Goal: Information Seeking & Learning: Learn about a topic

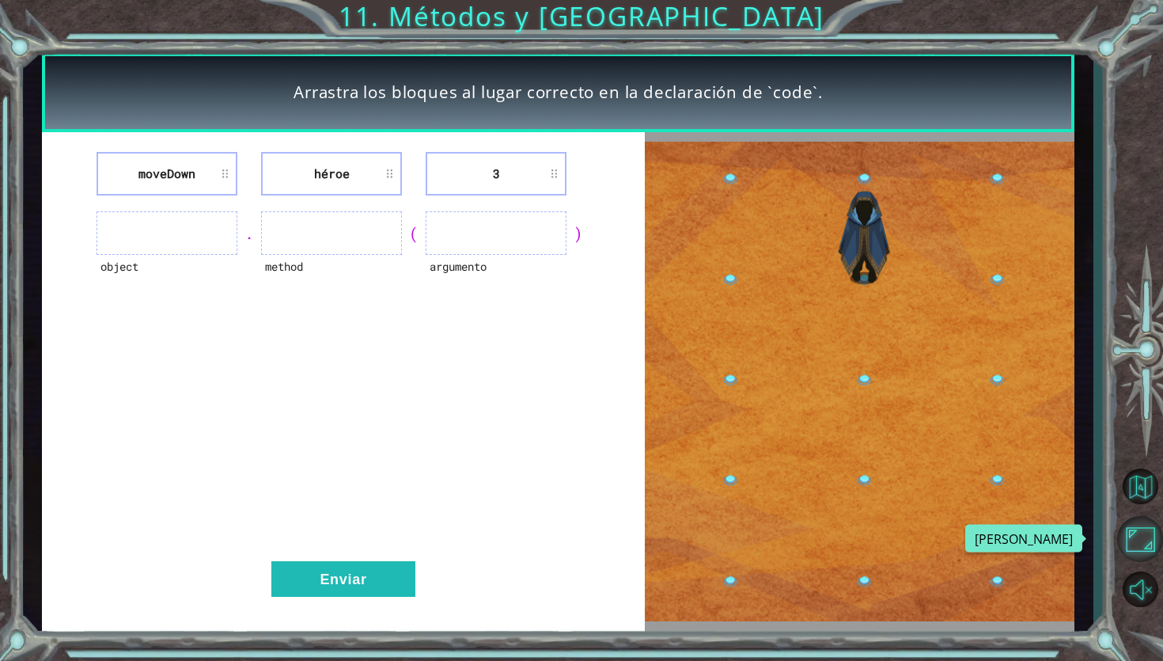
click at [1141, 543] on button "Maximizar Navegador" at bounding box center [1140, 539] width 46 height 46
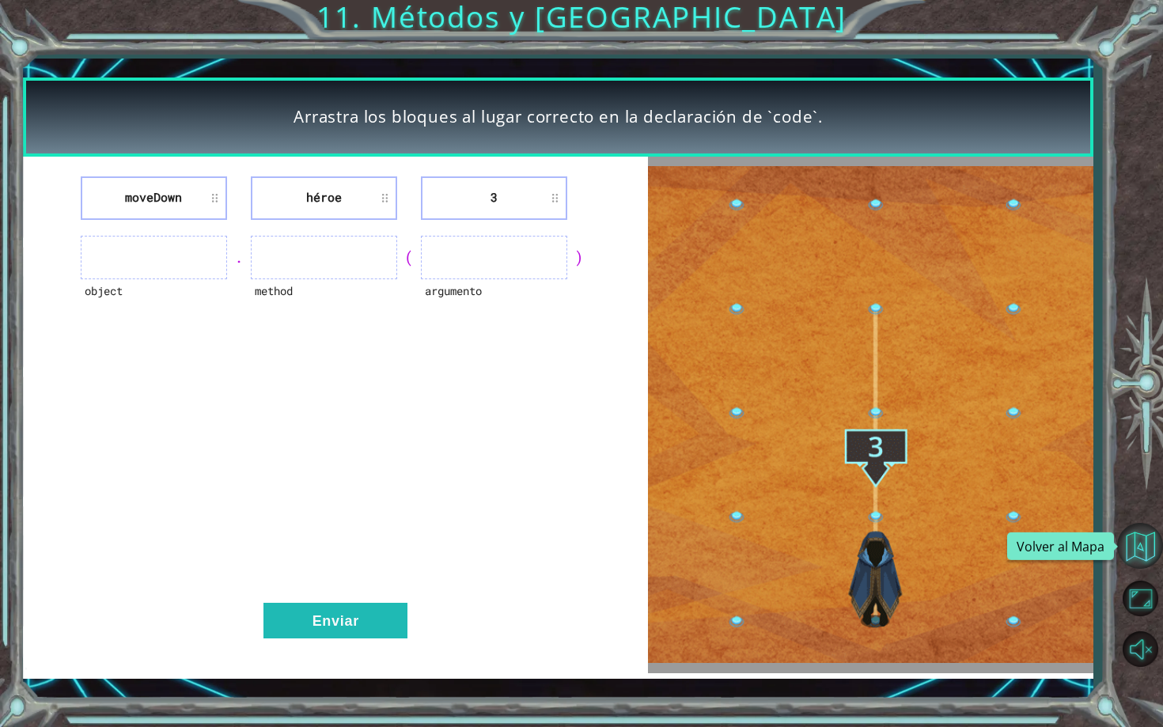
click at [1143, 554] on button "Volver al Mapa" at bounding box center [1140, 546] width 46 height 46
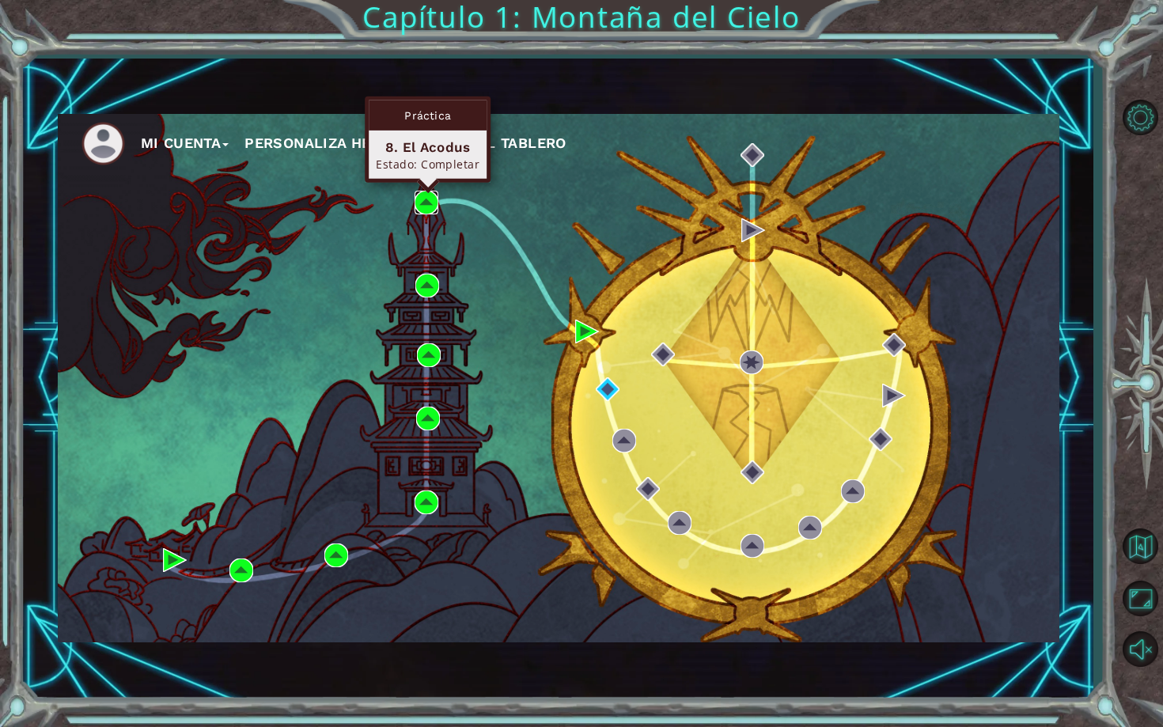
click at [426, 203] on img at bounding box center [427, 203] width 24 height 24
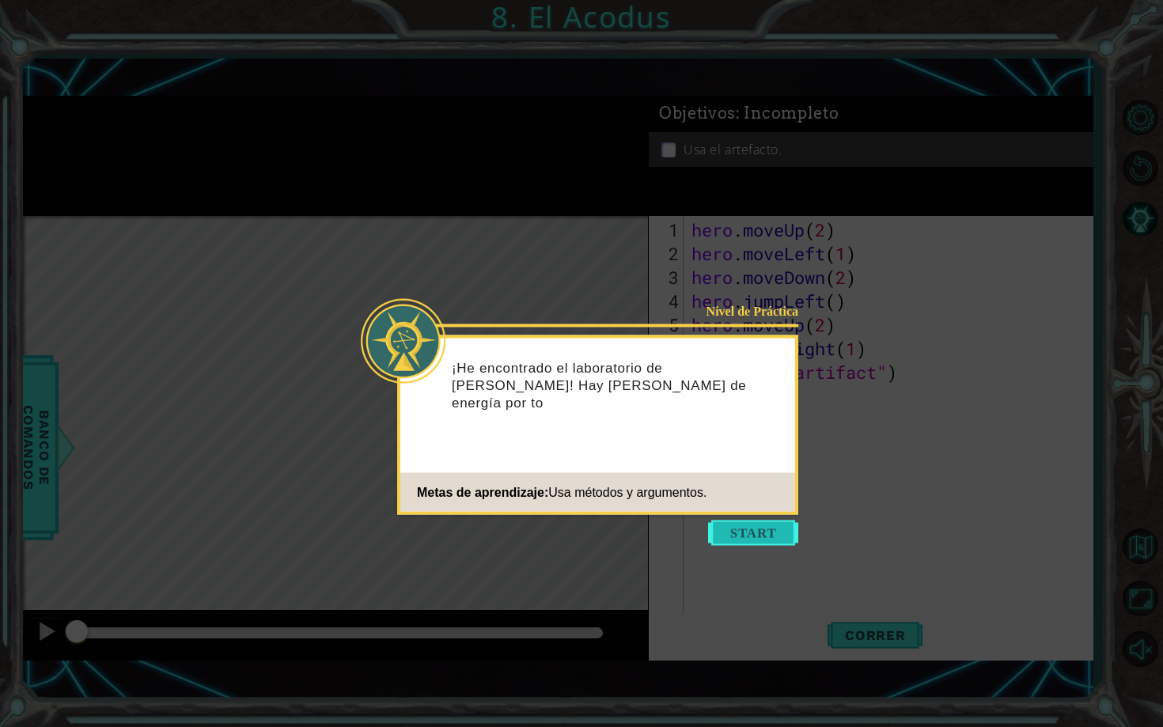
click at [746, 542] on button "Start" at bounding box center [753, 533] width 90 height 25
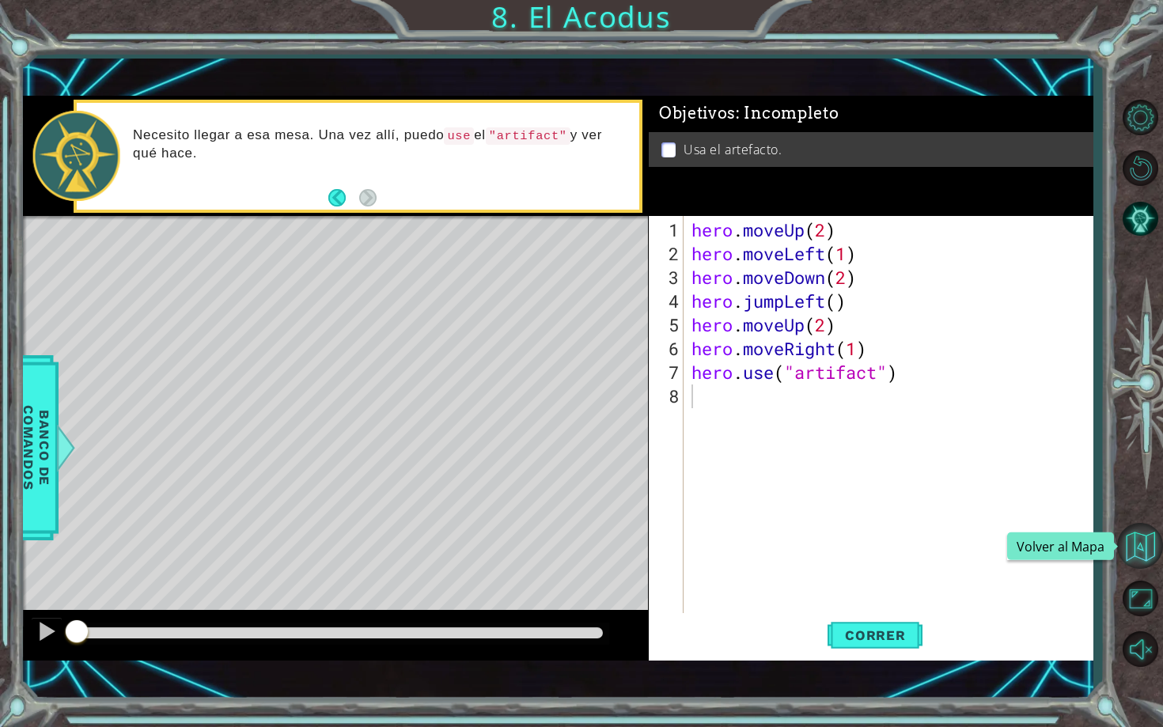
click at [1143, 559] on button "Volver al Mapa" at bounding box center [1140, 546] width 46 height 46
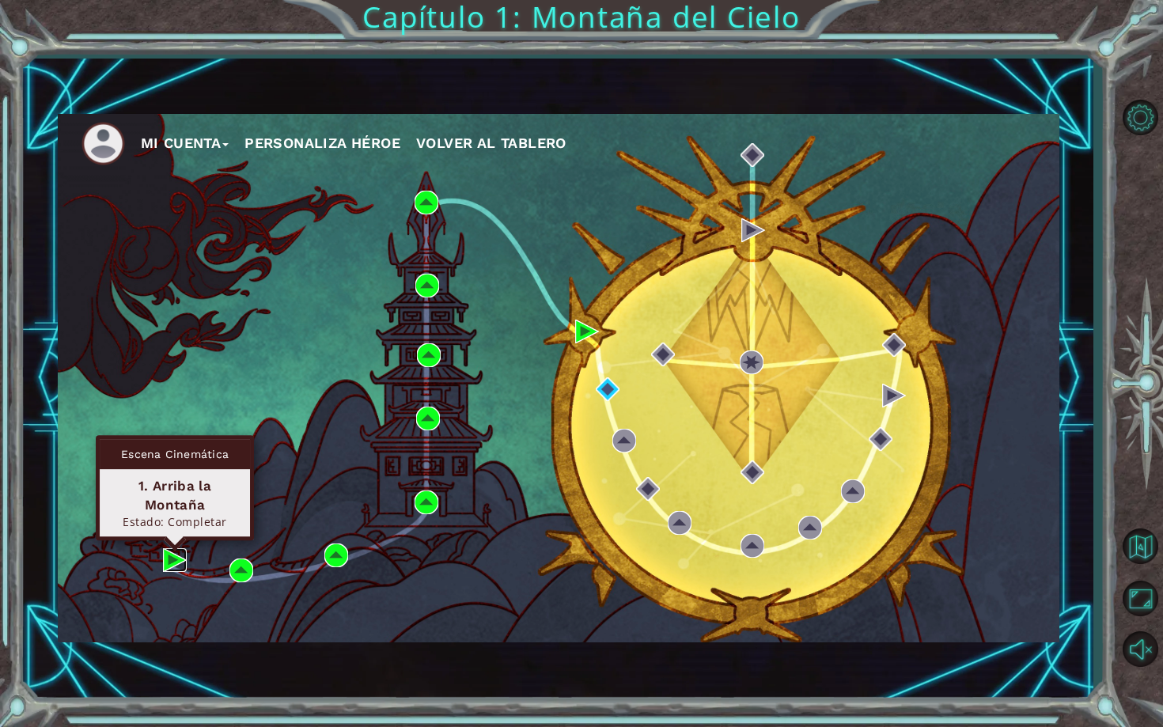
click at [168, 563] on img at bounding box center [175, 560] width 24 height 24
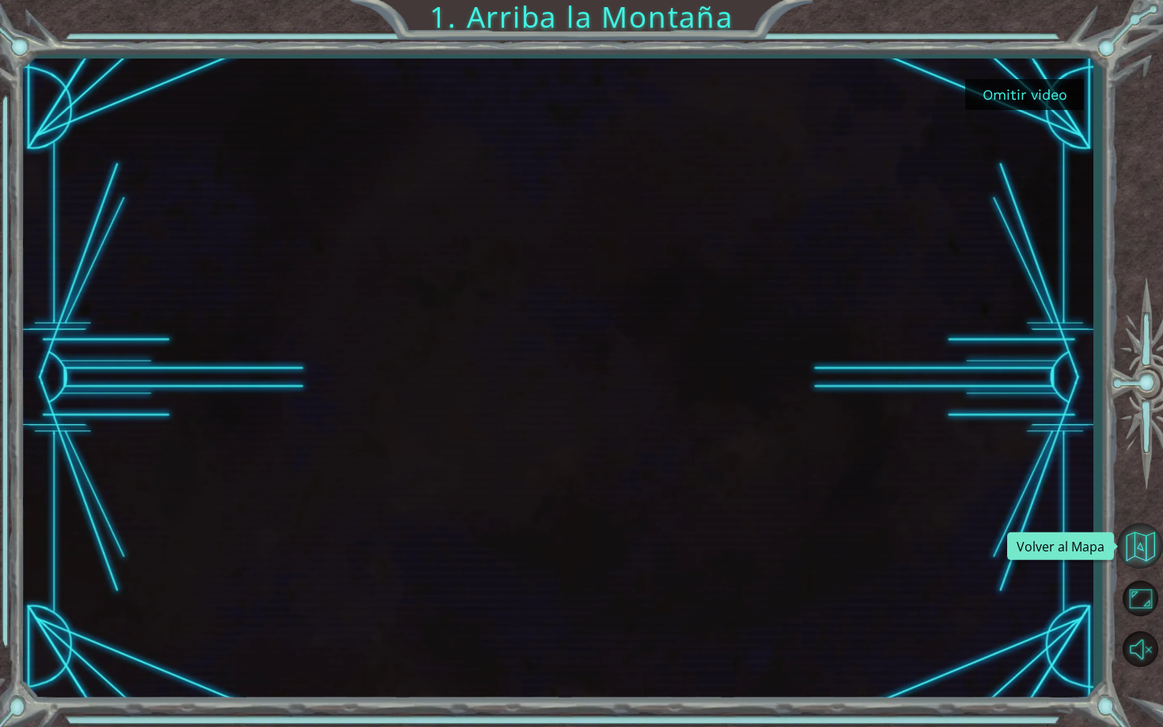
click at [1147, 537] on button "Volver al Mapa" at bounding box center [1140, 546] width 46 height 46
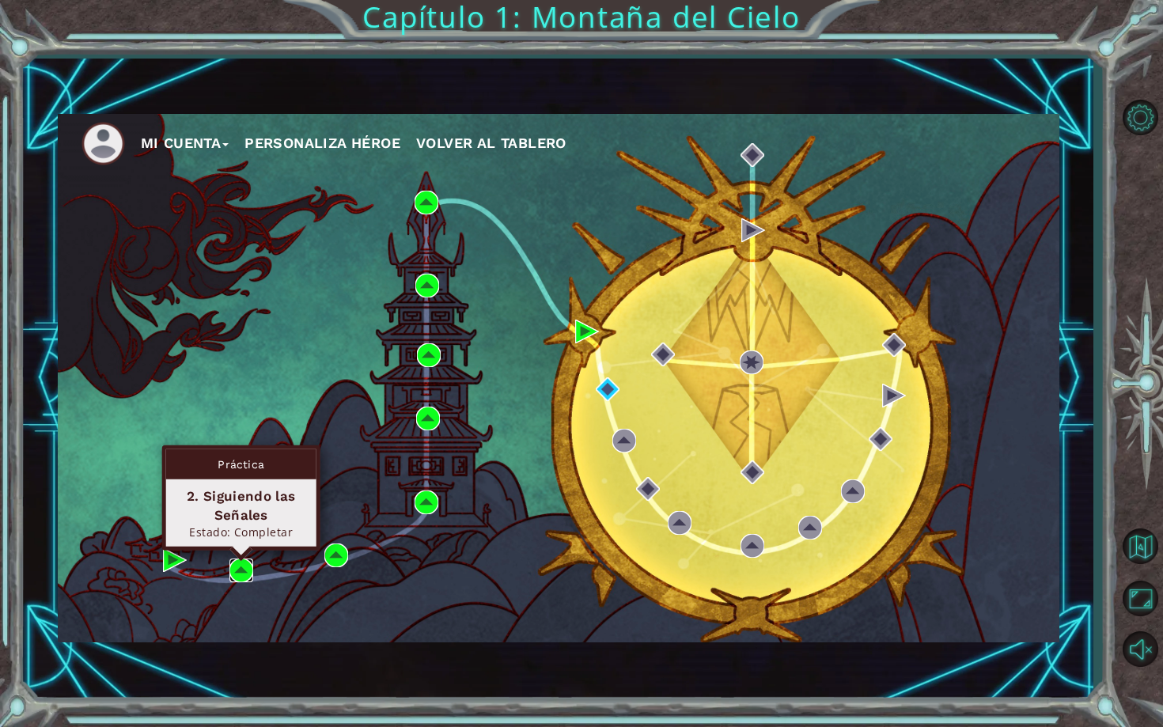
click at [244, 569] on img at bounding box center [241, 571] width 24 height 24
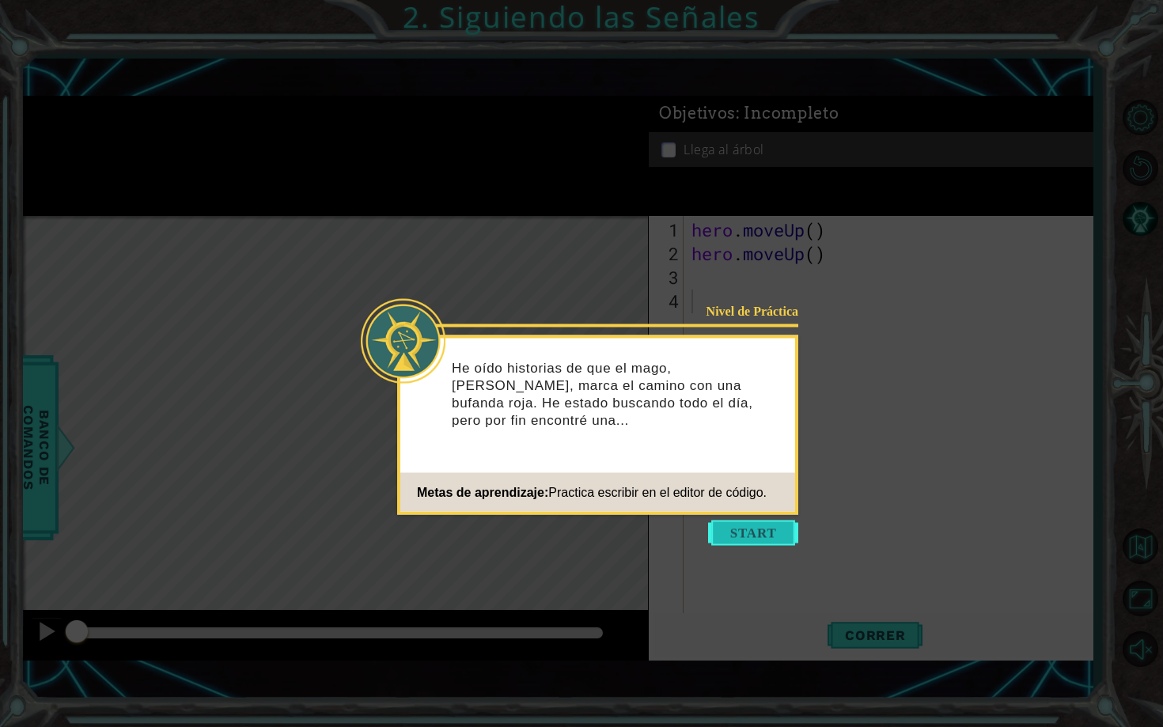
click at [752, 536] on button "Start" at bounding box center [753, 533] width 90 height 25
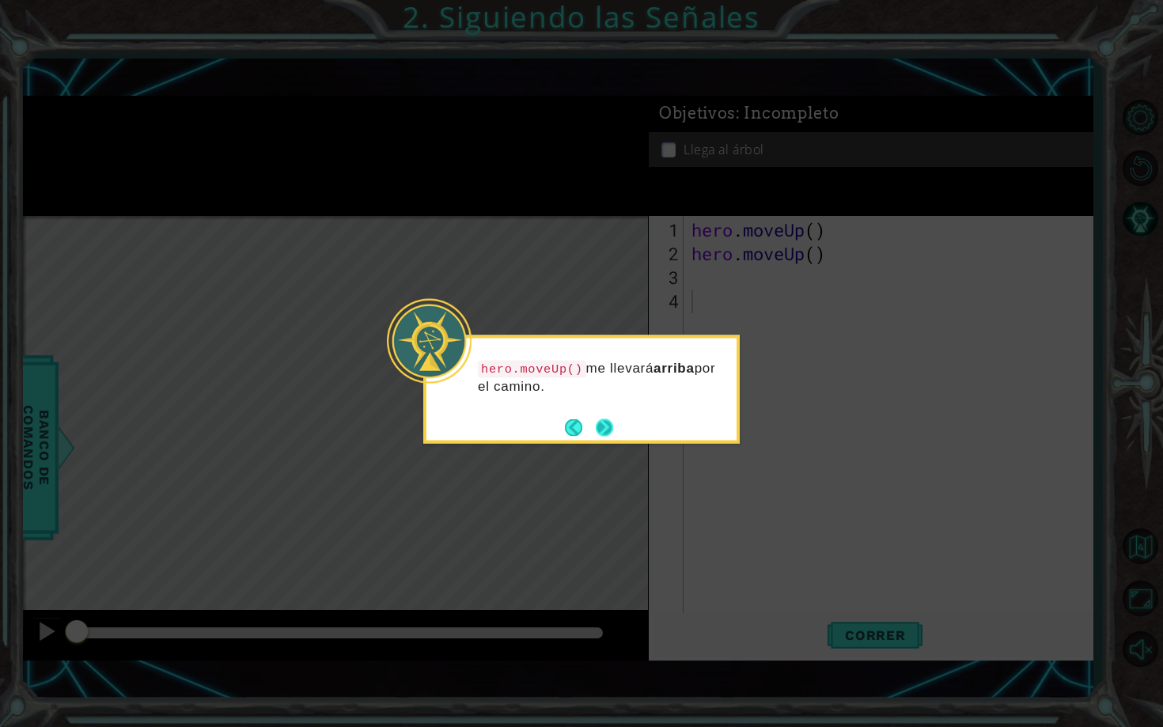
click at [608, 422] on button "Next" at bounding box center [603, 427] width 29 height 29
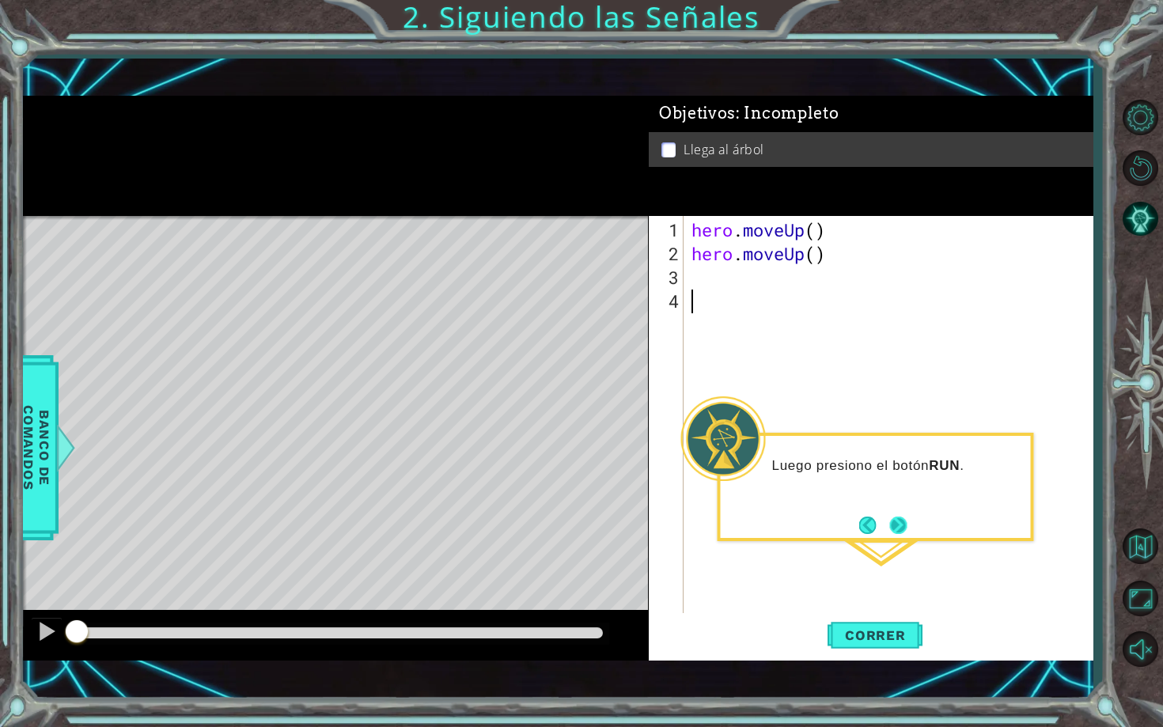
click at [898, 528] on button "Next" at bounding box center [898, 525] width 18 height 18
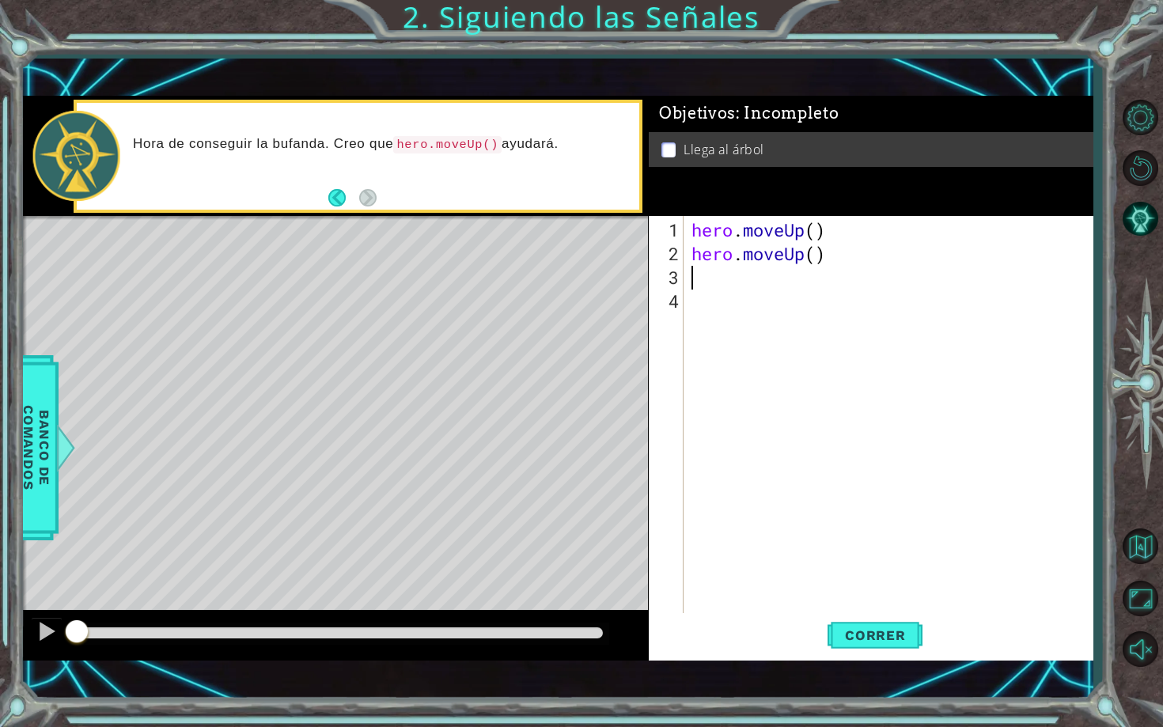
click at [711, 284] on div "hero . moveUp ( ) hero . moveUp ( )" at bounding box center [892, 443] width 408 height 451
click at [1138, 546] on button "Volver al Mapa" at bounding box center [1140, 546] width 46 height 46
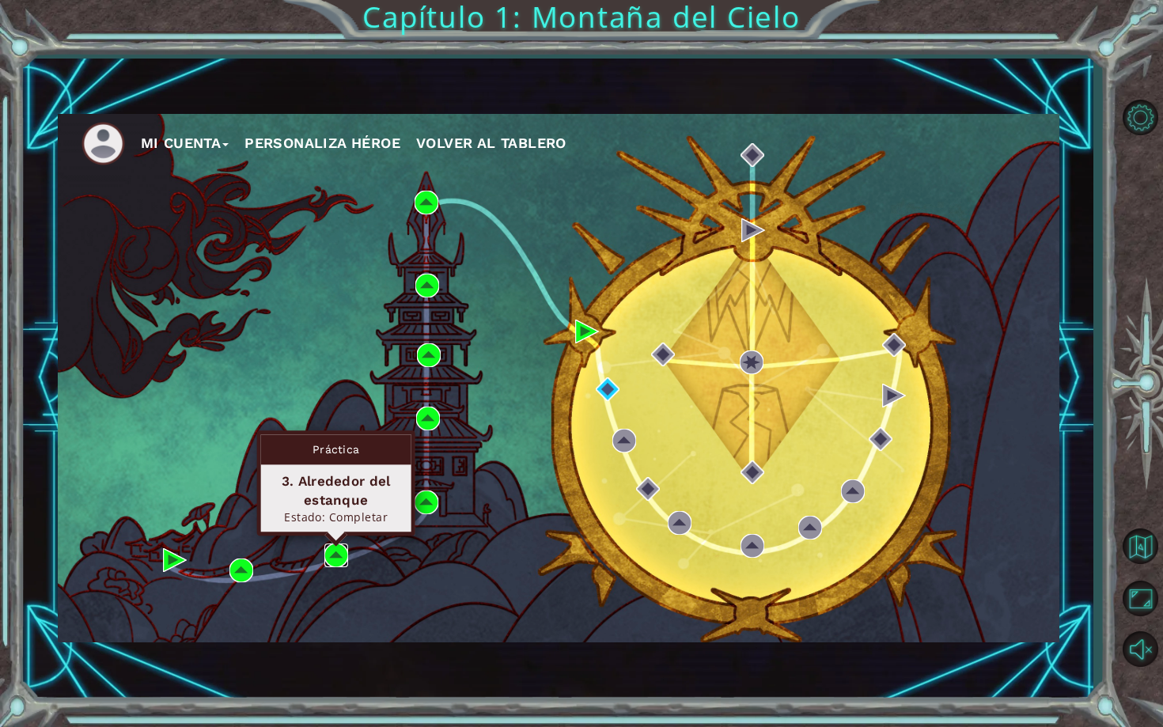
click at [336, 561] on img at bounding box center [336, 556] width 24 height 24
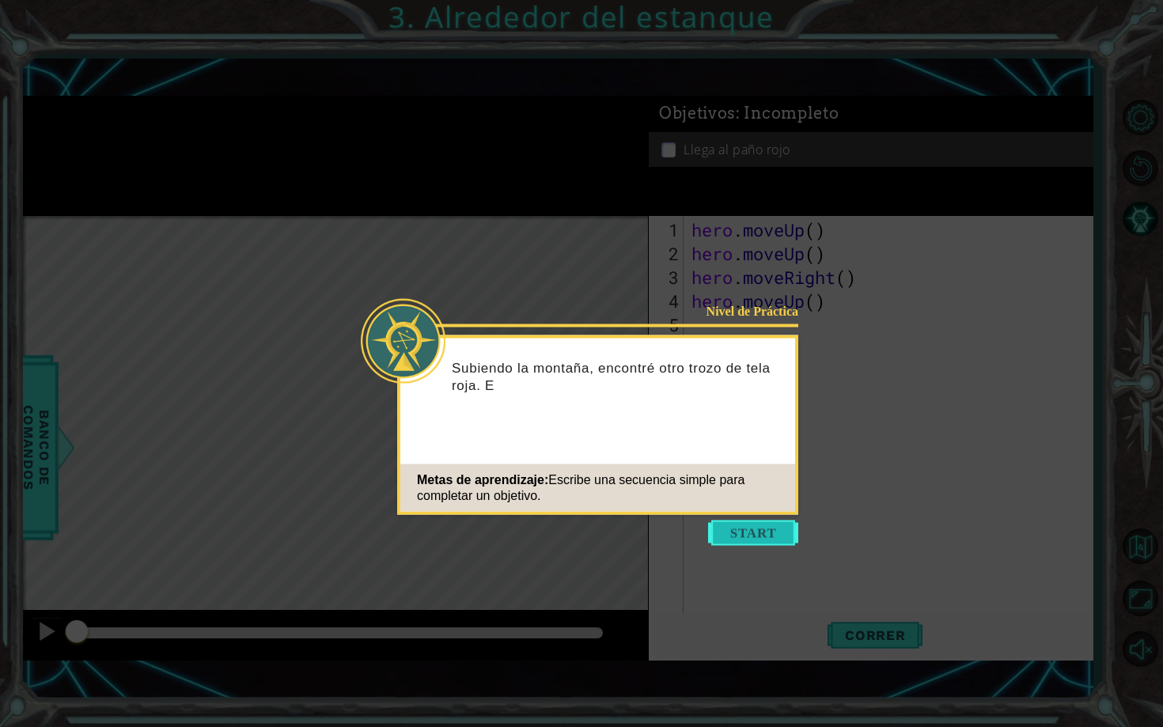
click at [749, 541] on button "Start" at bounding box center [753, 533] width 90 height 25
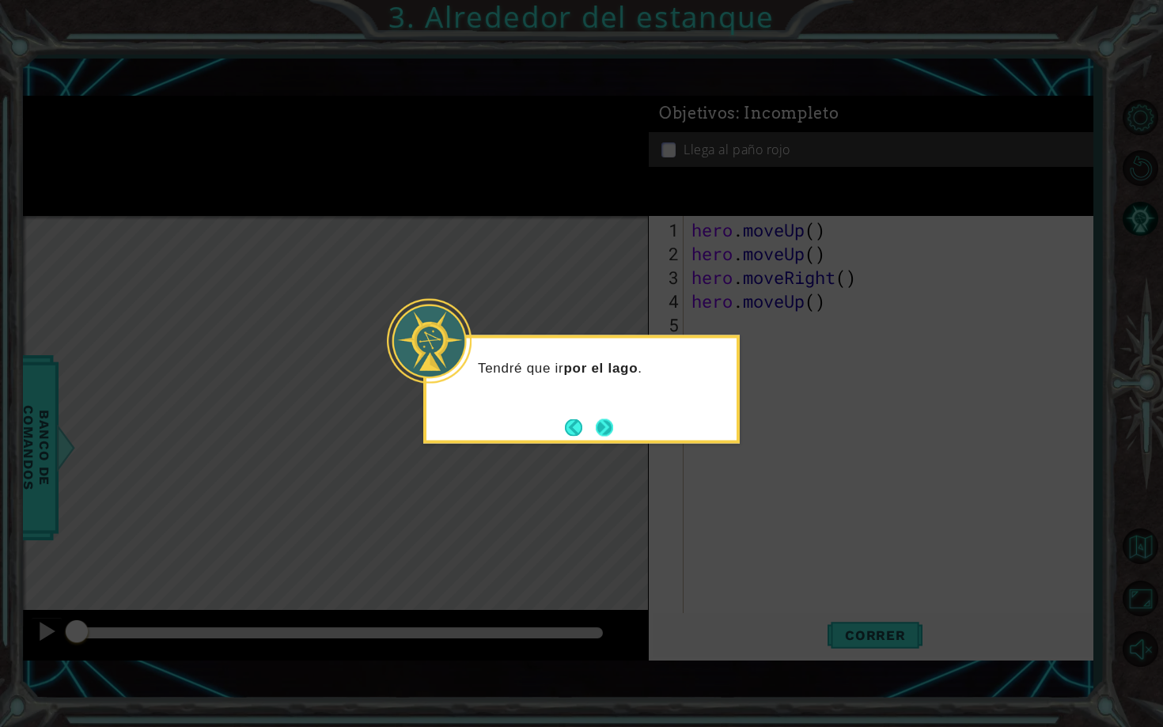
click at [605, 427] on button "Next" at bounding box center [603, 427] width 29 height 29
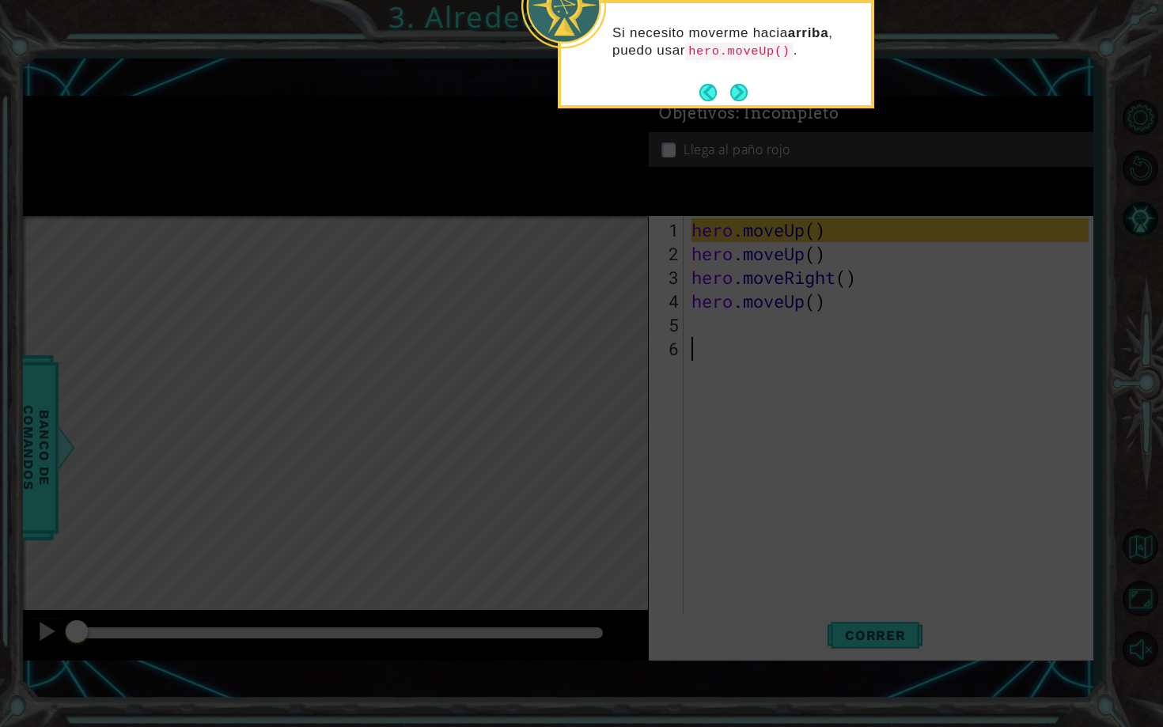
click at [748, 352] on icon at bounding box center [581, 161] width 1163 height 1132
click at [737, 91] on button "Next" at bounding box center [739, 92] width 28 height 28
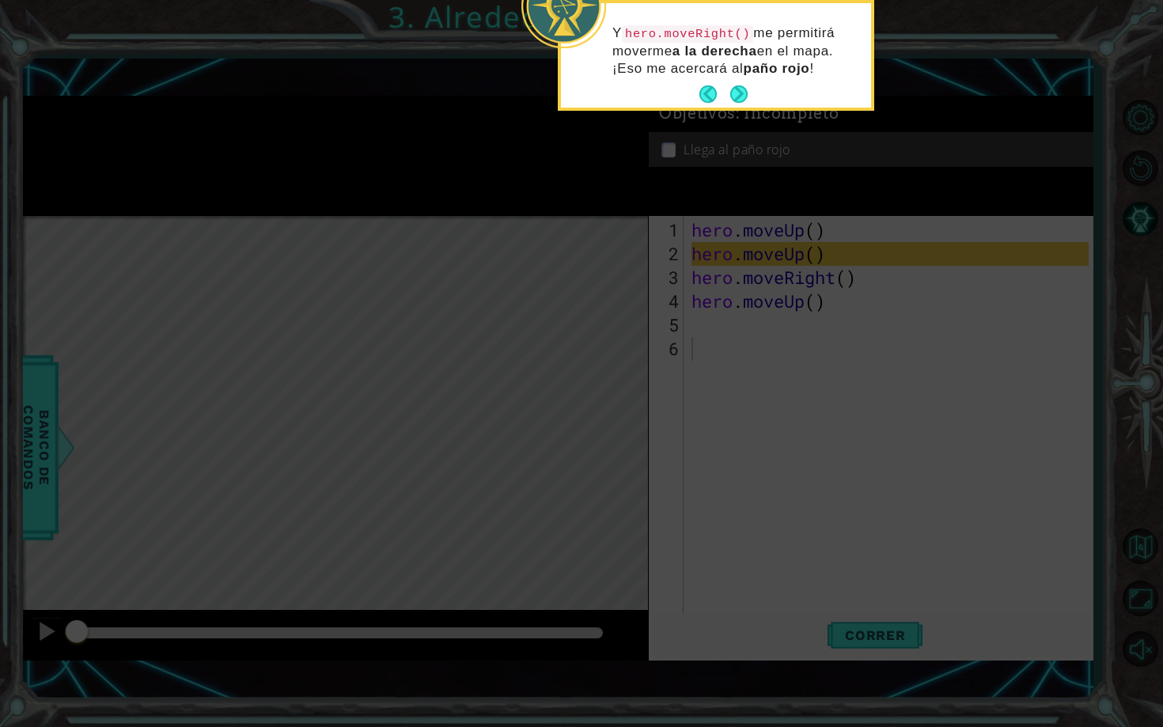
click at [737, 91] on button "Next" at bounding box center [739, 94] width 29 height 29
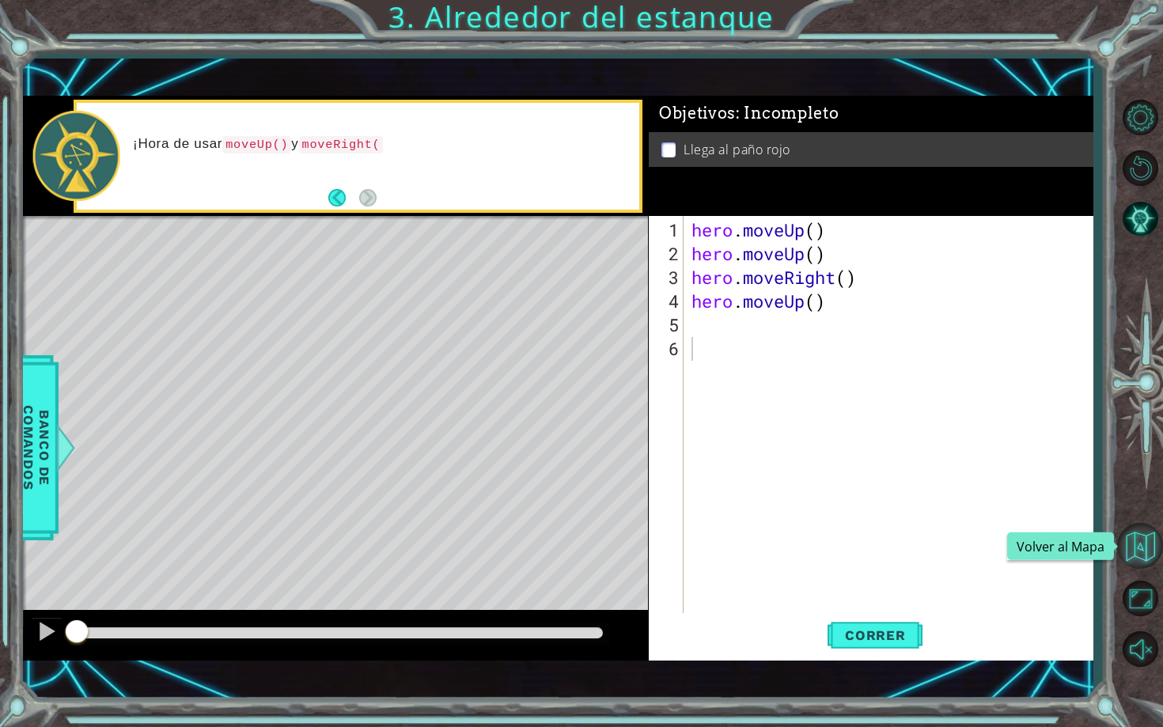
click at [1139, 542] on button "Volver al Mapa" at bounding box center [1140, 546] width 46 height 46
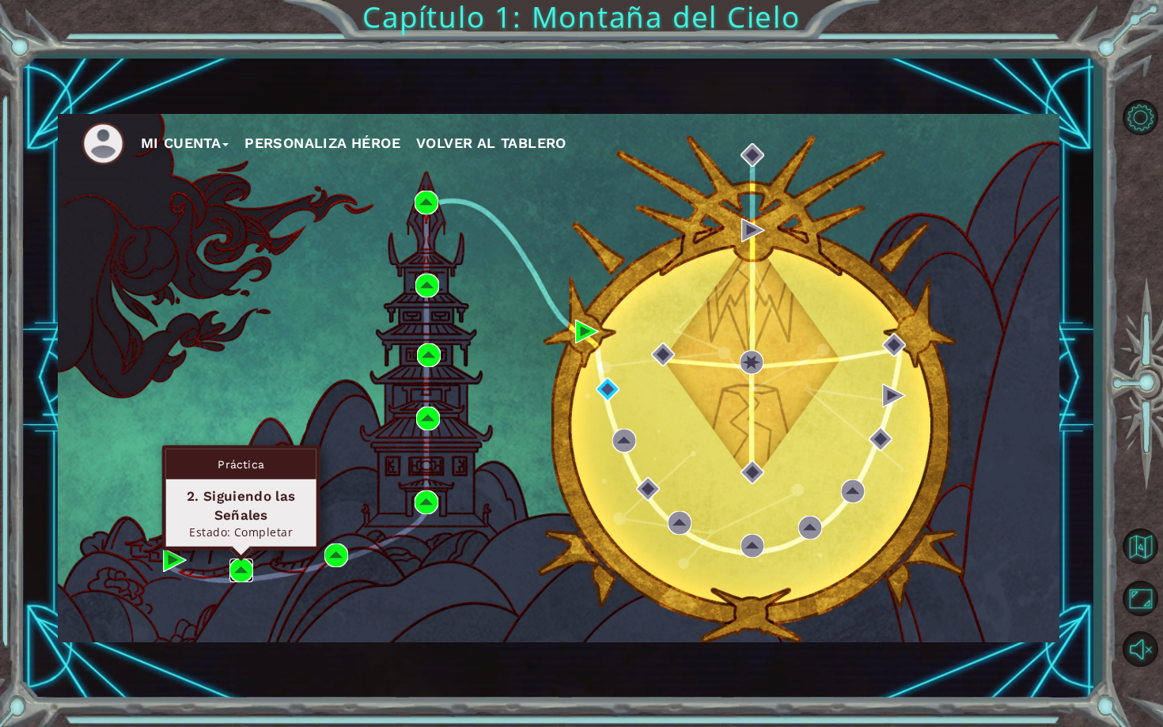
click at [248, 575] on img at bounding box center [241, 571] width 24 height 24
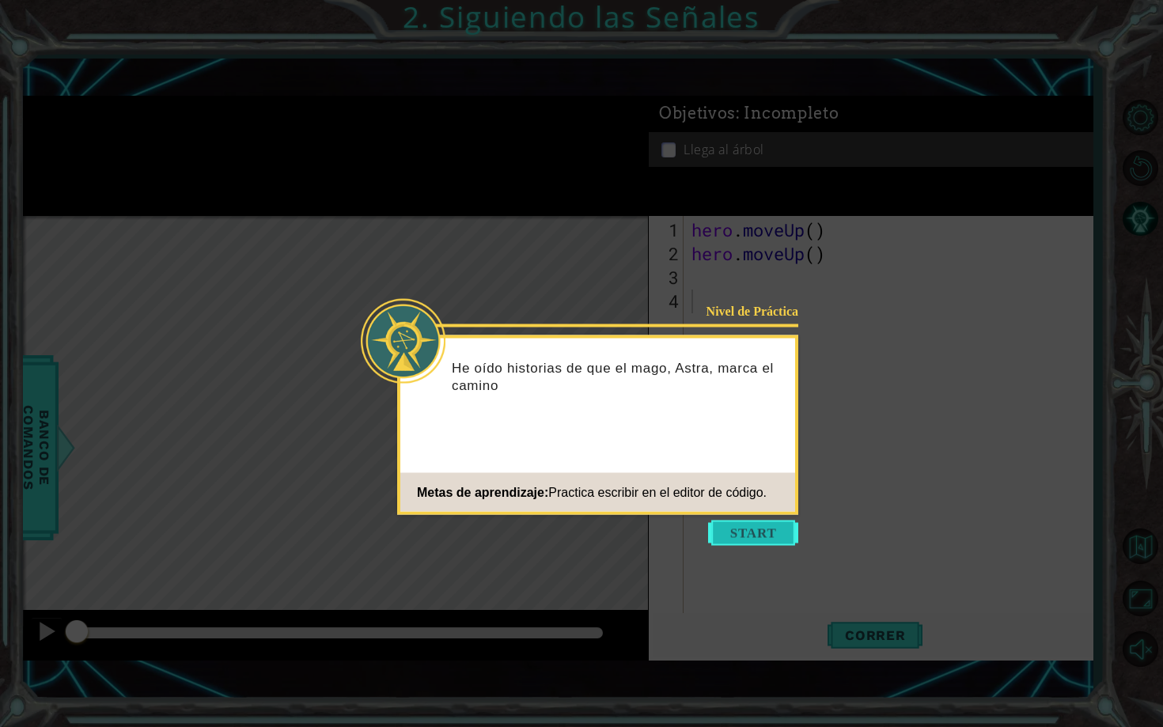
click at [740, 541] on button "Start" at bounding box center [753, 533] width 90 height 25
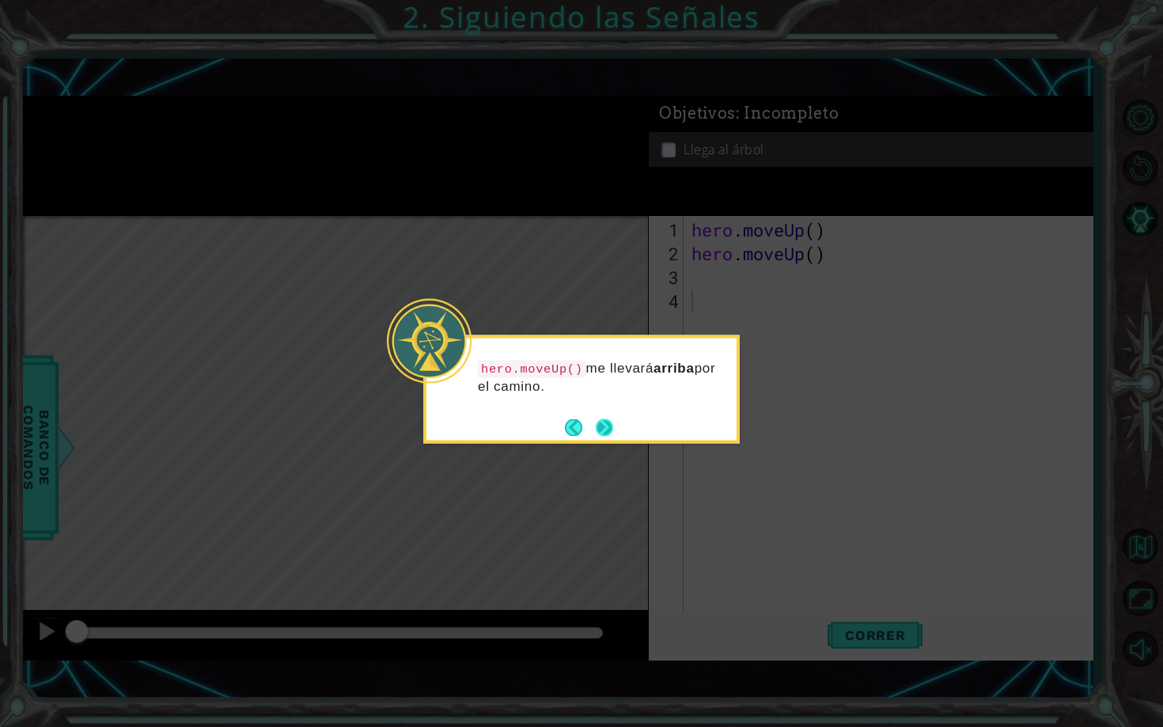
click at [604, 429] on button "Next" at bounding box center [603, 427] width 21 height 21
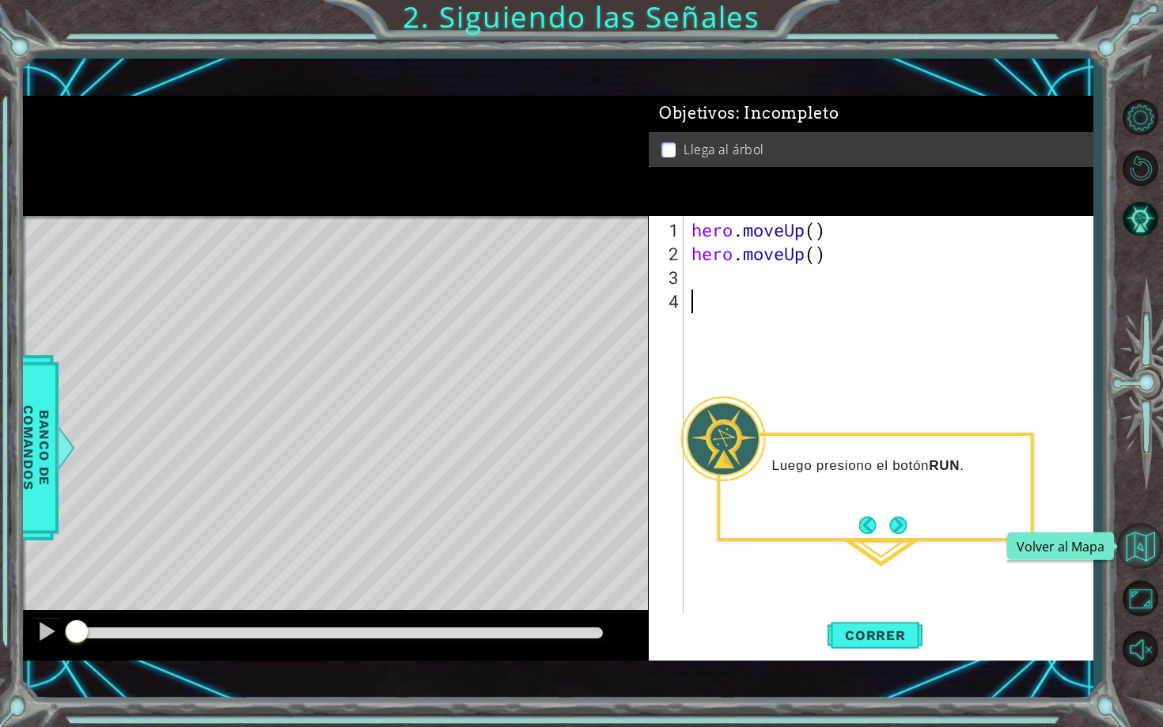
click at [1143, 545] on button "Volver al Mapa" at bounding box center [1140, 546] width 46 height 46
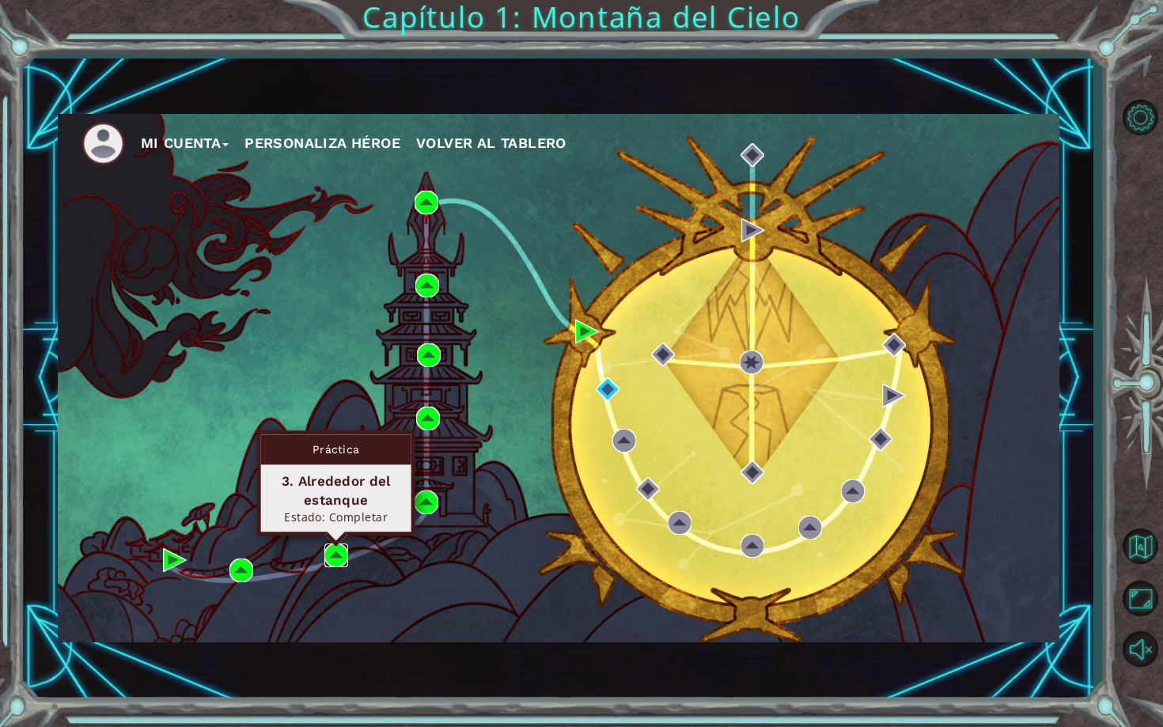
click at [339, 556] on img at bounding box center [336, 556] width 24 height 24
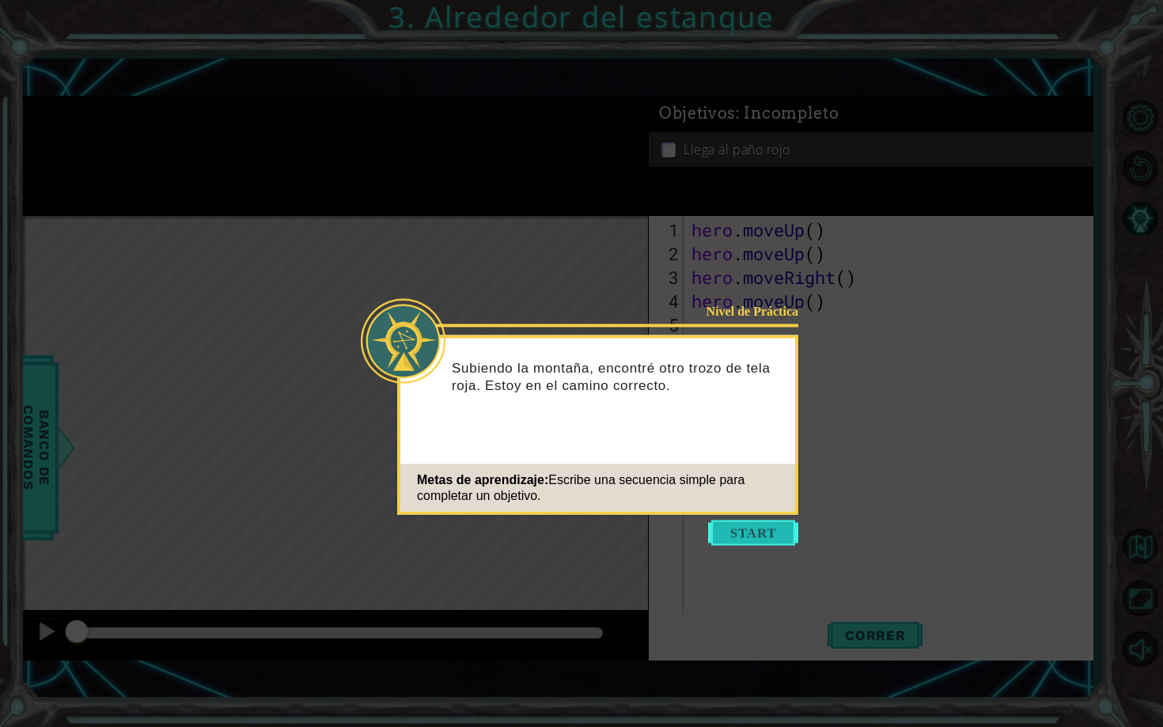
click at [731, 532] on button "Start" at bounding box center [753, 533] width 90 height 25
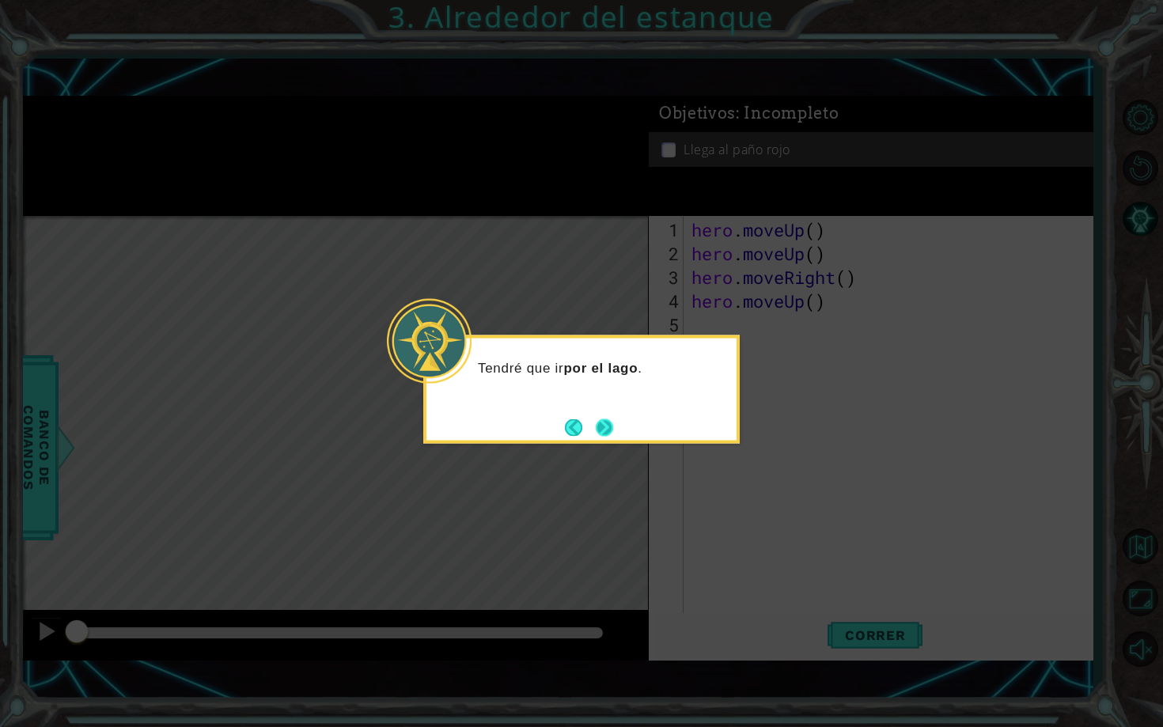
click at [608, 430] on button "Next" at bounding box center [604, 427] width 17 height 17
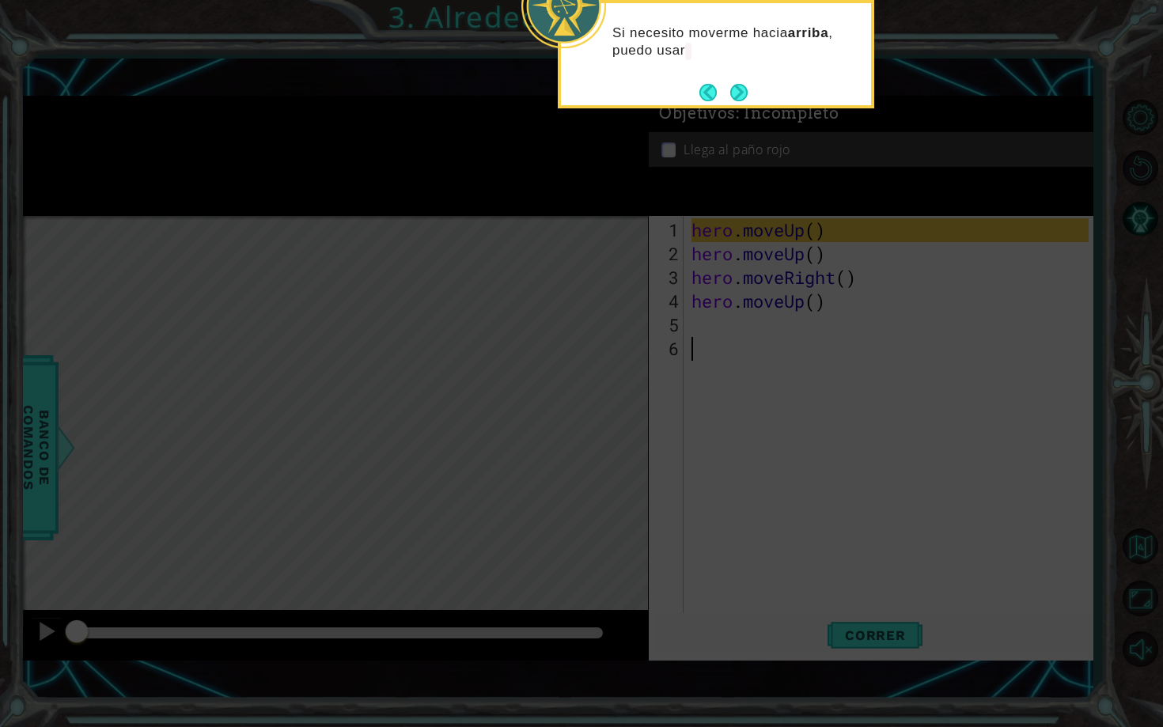
click at [743, 104] on footer at bounding box center [723, 93] width 48 height 24
click at [741, 101] on button "Next" at bounding box center [739, 92] width 28 height 28
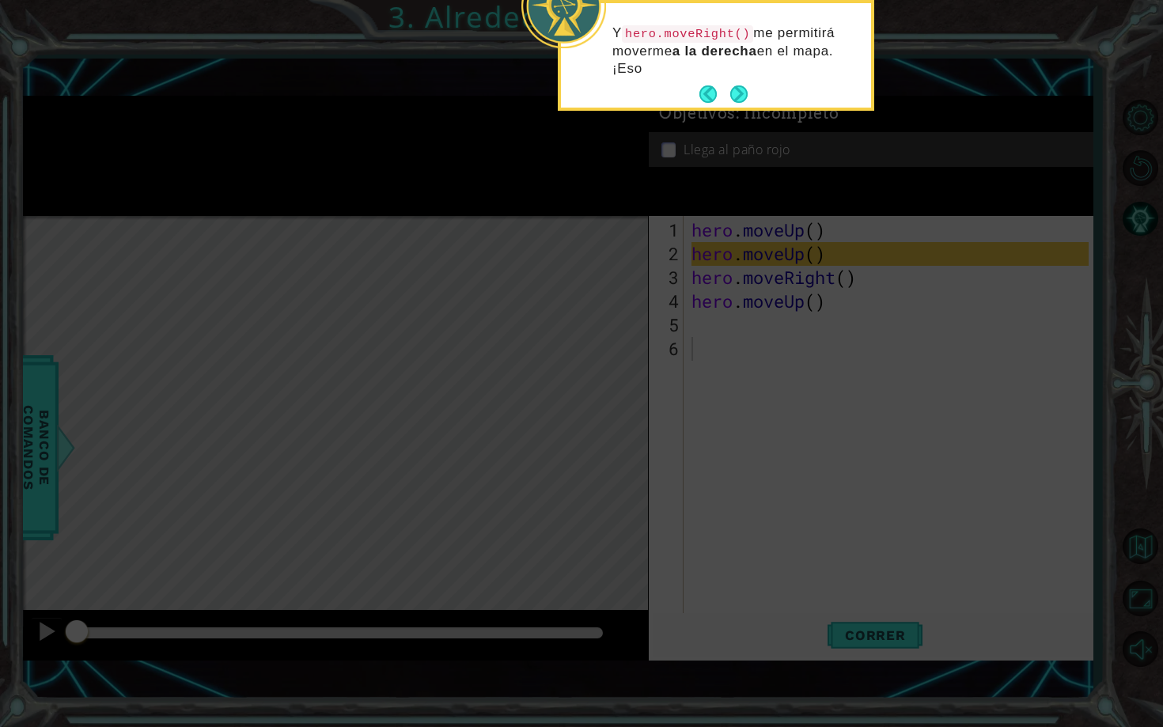
click at [741, 101] on button "Next" at bounding box center [738, 93] width 17 height 17
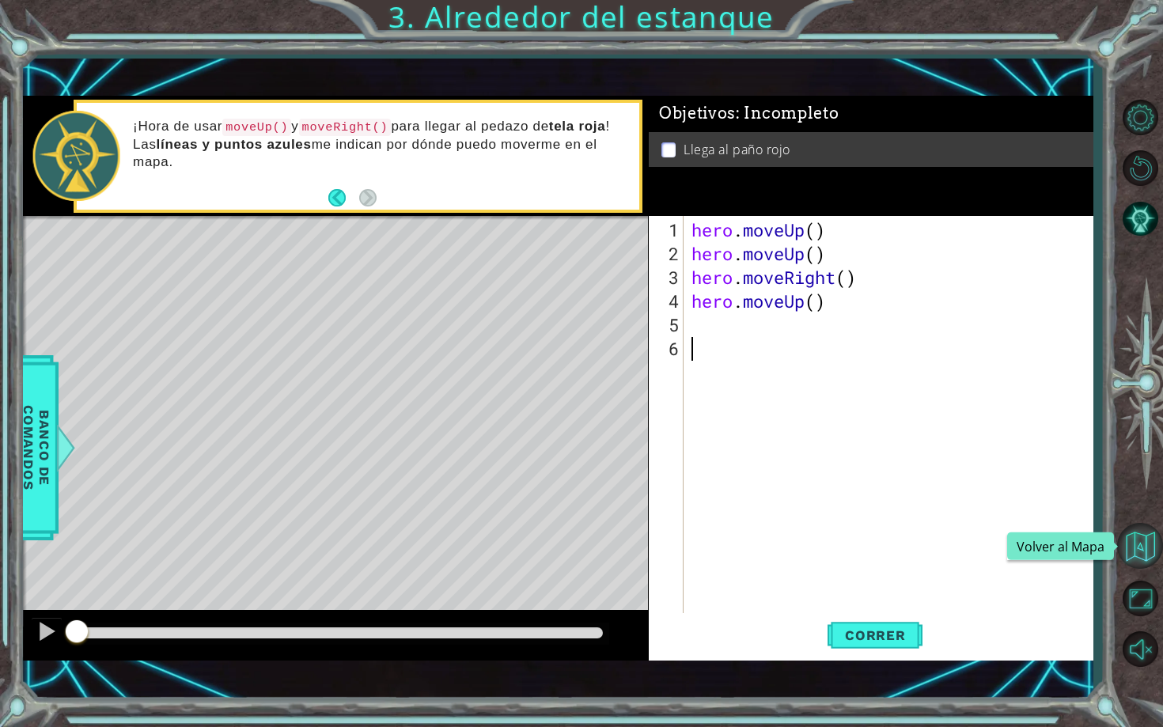
click at [1137, 539] on button "Volver al Mapa" at bounding box center [1140, 546] width 46 height 46
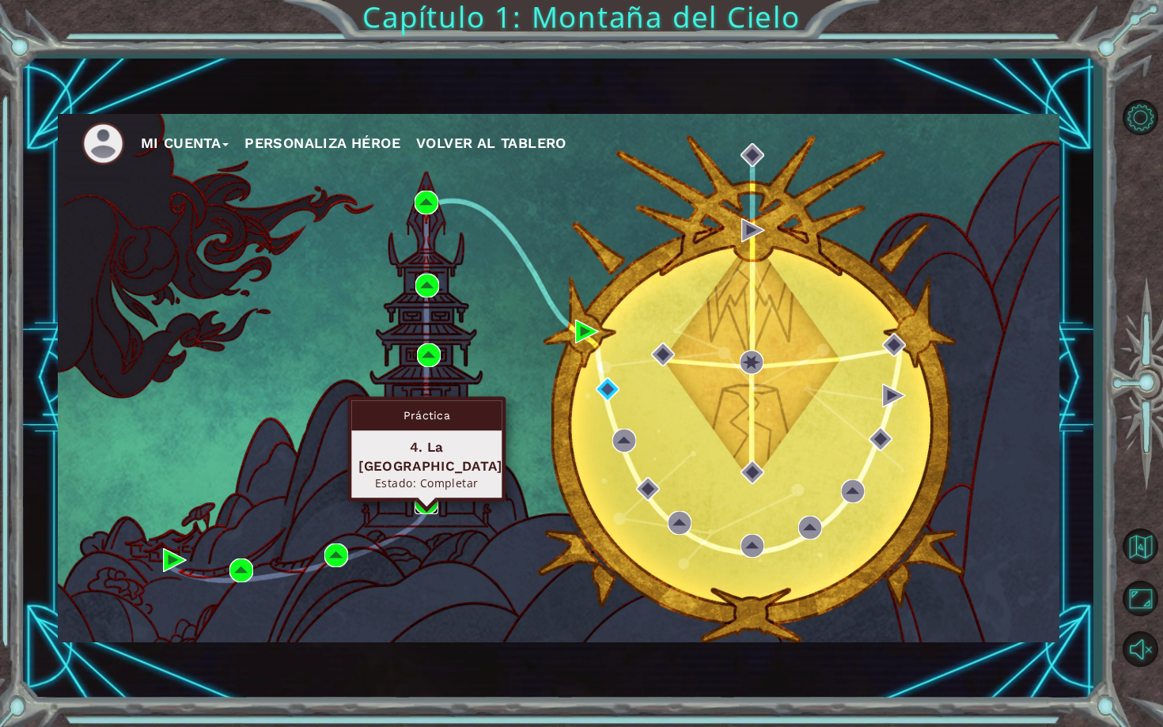
click at [427, 506] on img at bounding box center [427, 503] width 24 height 24
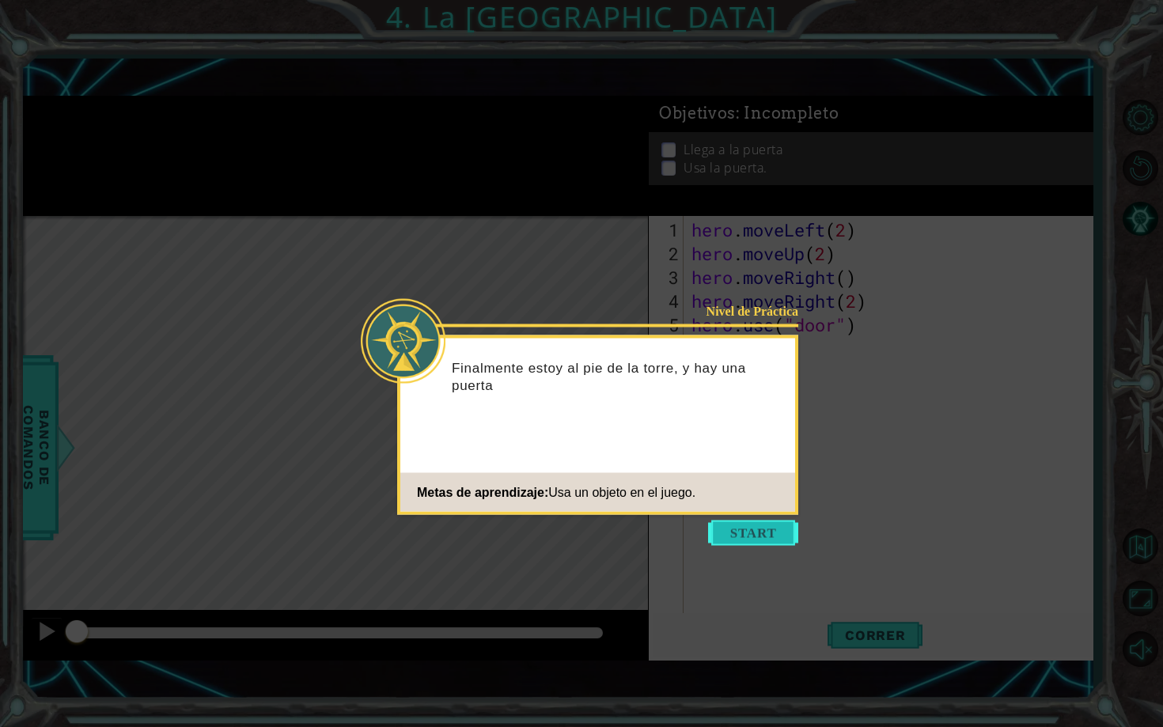
click at [725, 532] on button "Start" at bounding box center [753, 533] width 90 height 25
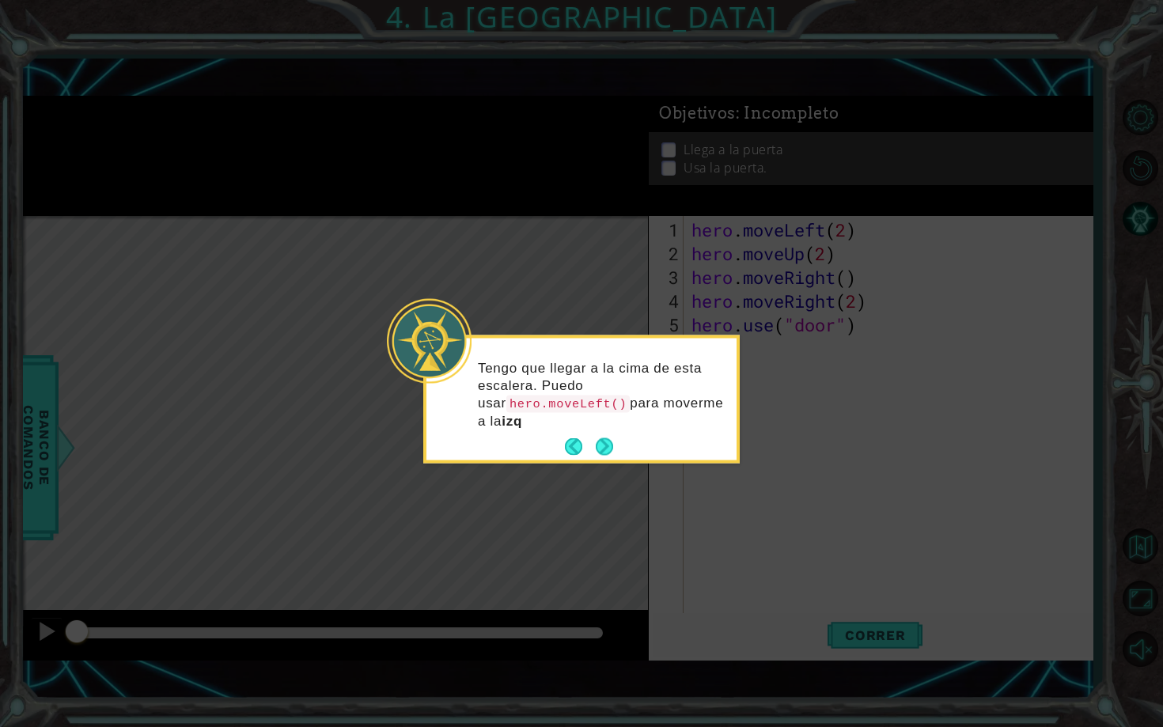
click at [608, 432] on div "Tengo que llegar a la cima de esta escalera. Puedo usar hero.moveLeft() para mo…" at bounding box center [581, 402] width 310 height 116
click at [606, 456] on button "Next" at bounding box center [604, 446] width 17 height 17
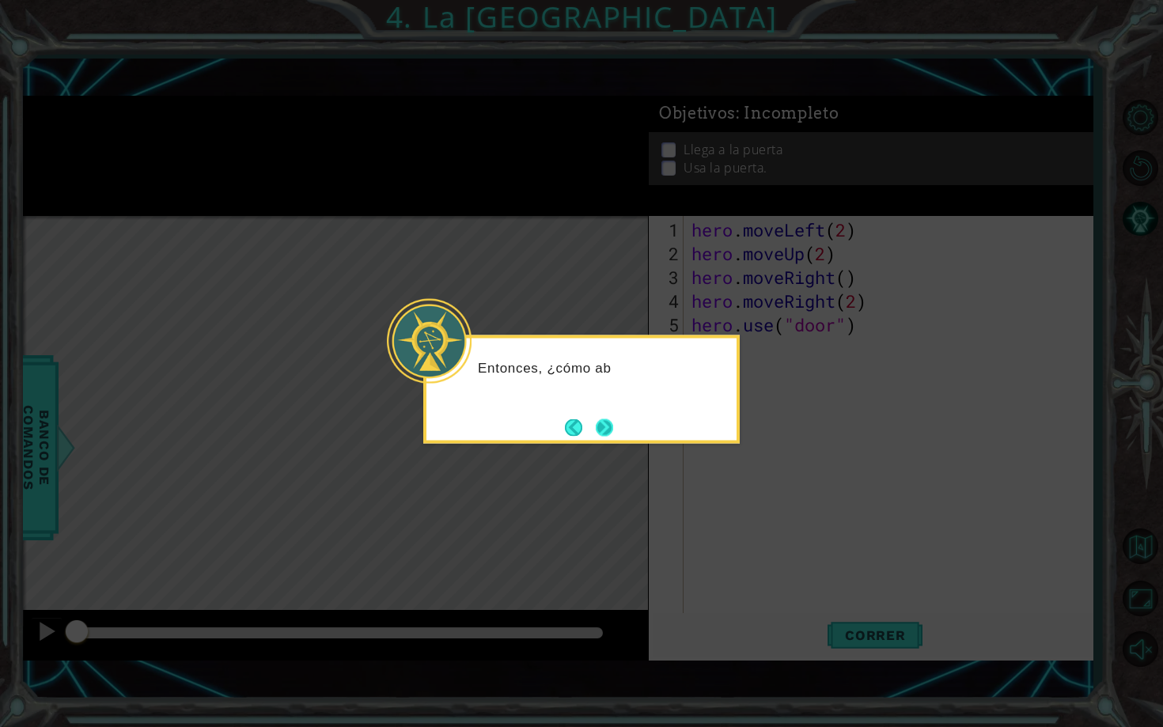
click at [608, 434] on button "Next" at bounding box center [603, 427] width 29 height 29
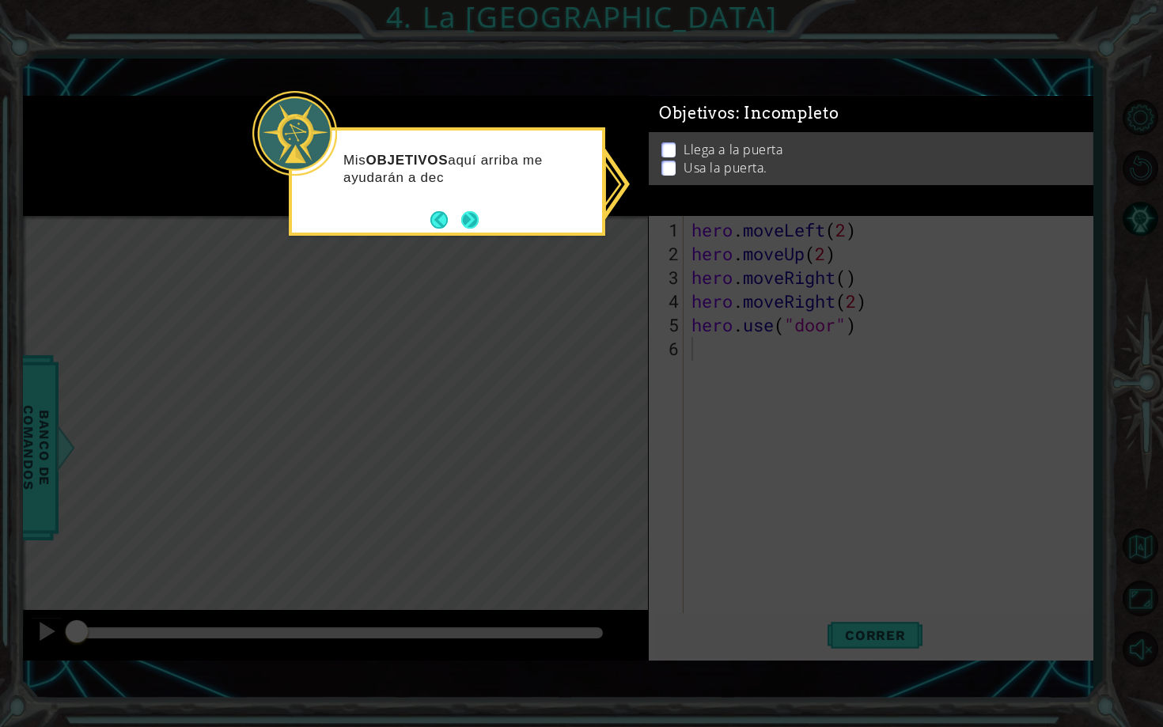
click at [469, 221] on button "Next" at bounding box center [469, 218] width 25 height 25
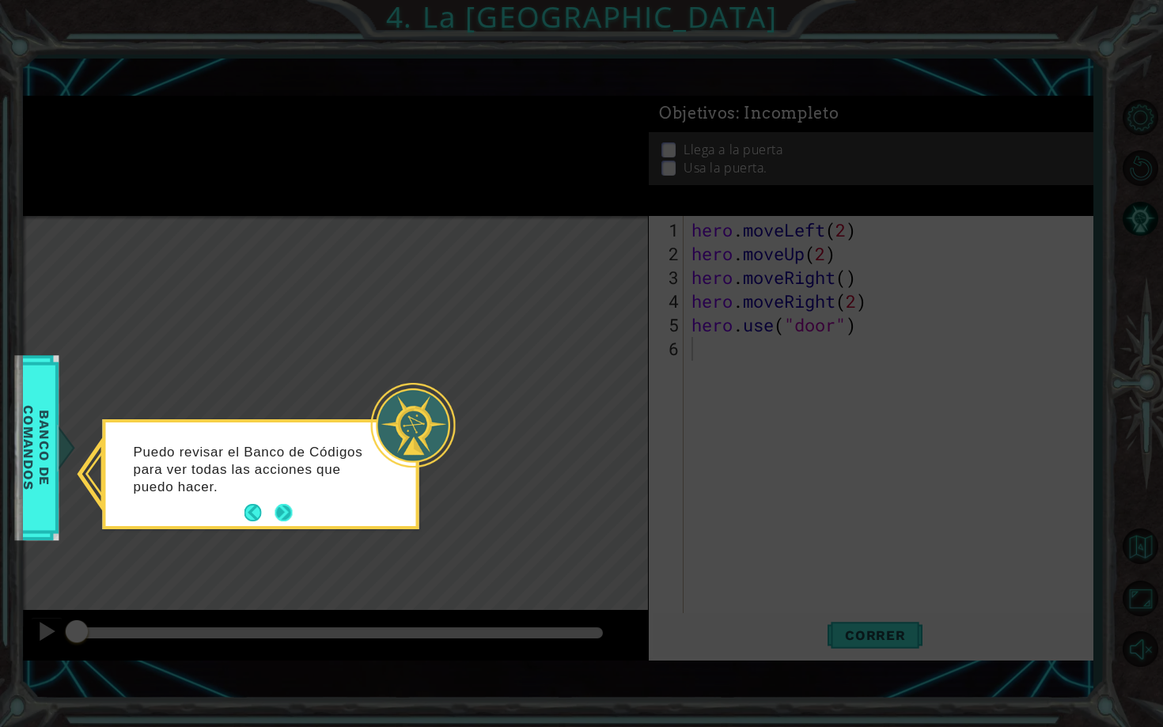
click at [284, 517] on button "Next" at bounding box center [283, 512] width 17 height 17
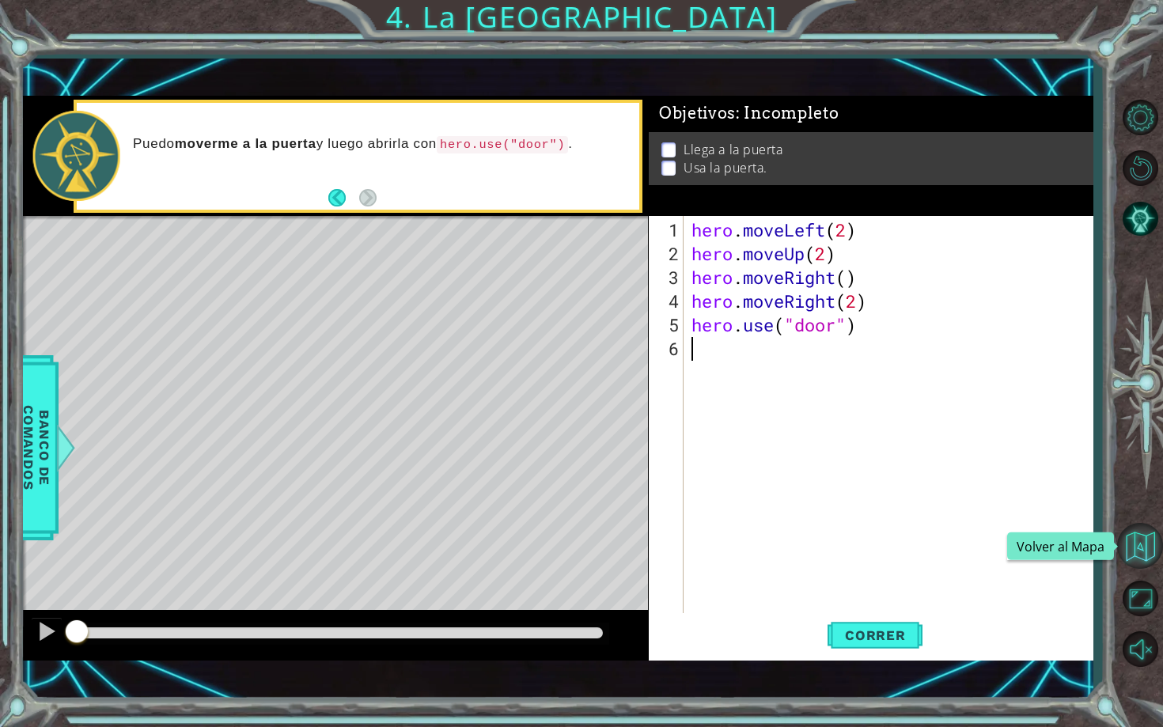
click at [1147, 551] on button "Volver al Mapa" at bounding box center [1140, 546] width 46 height 46
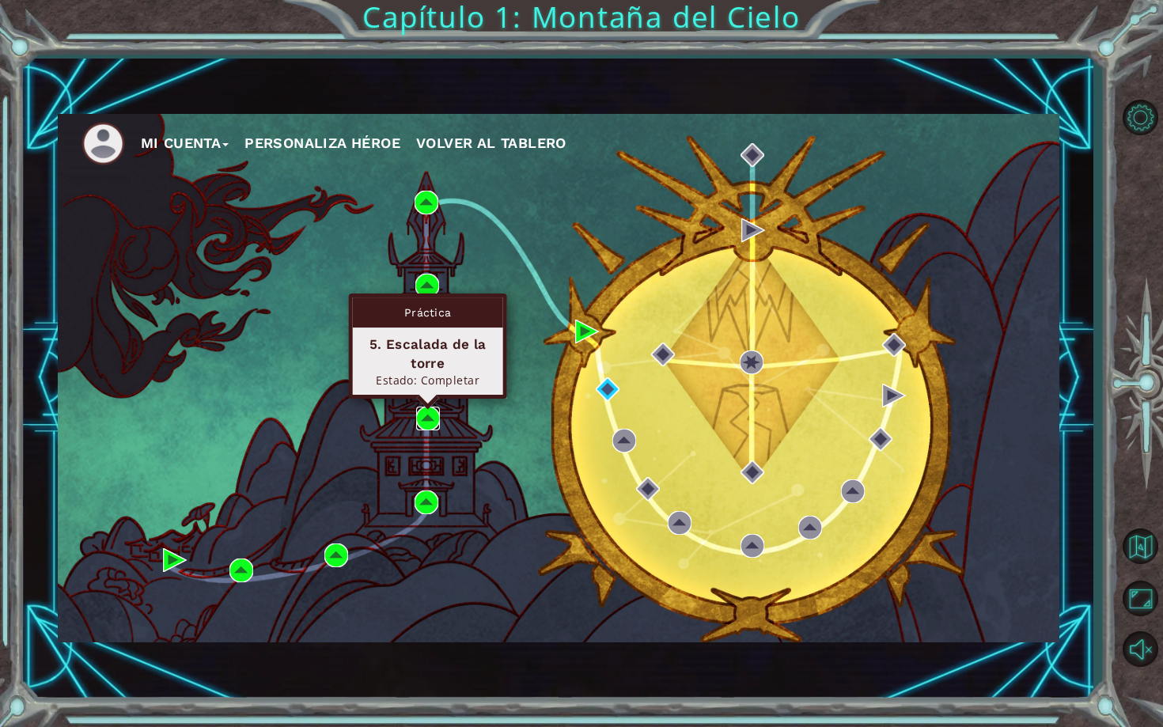
click at [429, 416] on img at bounding box center [428, 419] width 24 height 24
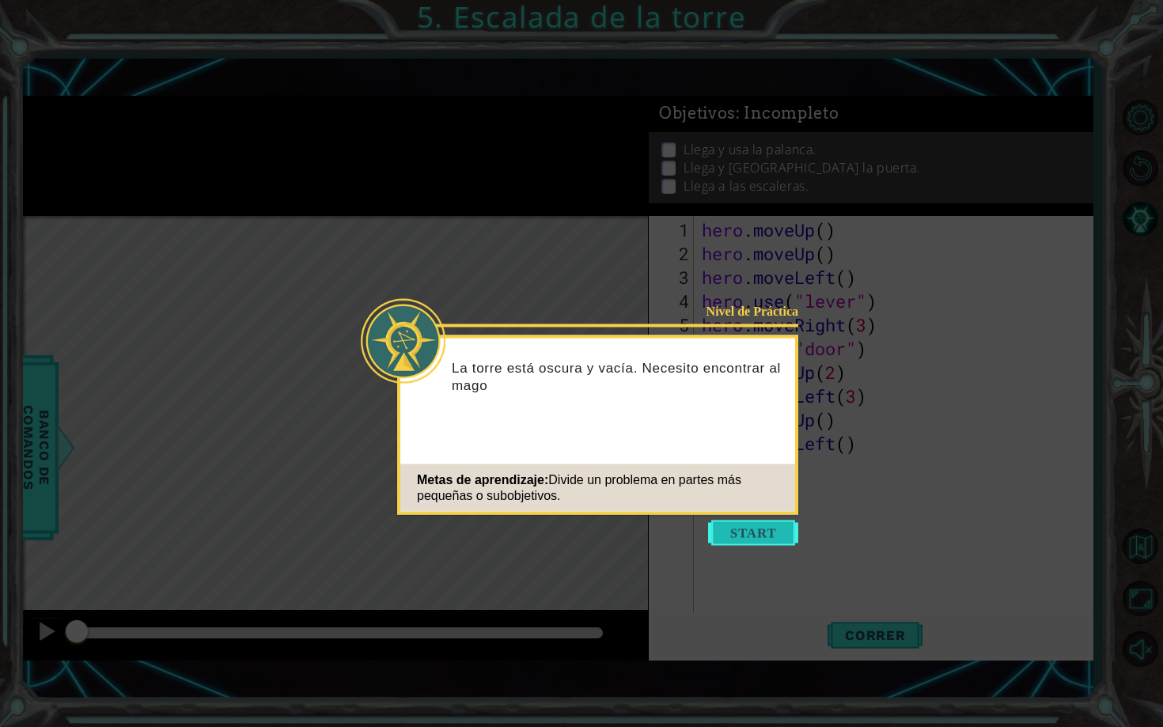
click at [752, 532] on button "Start" at bounding box center [753, 533] width 90 height 25
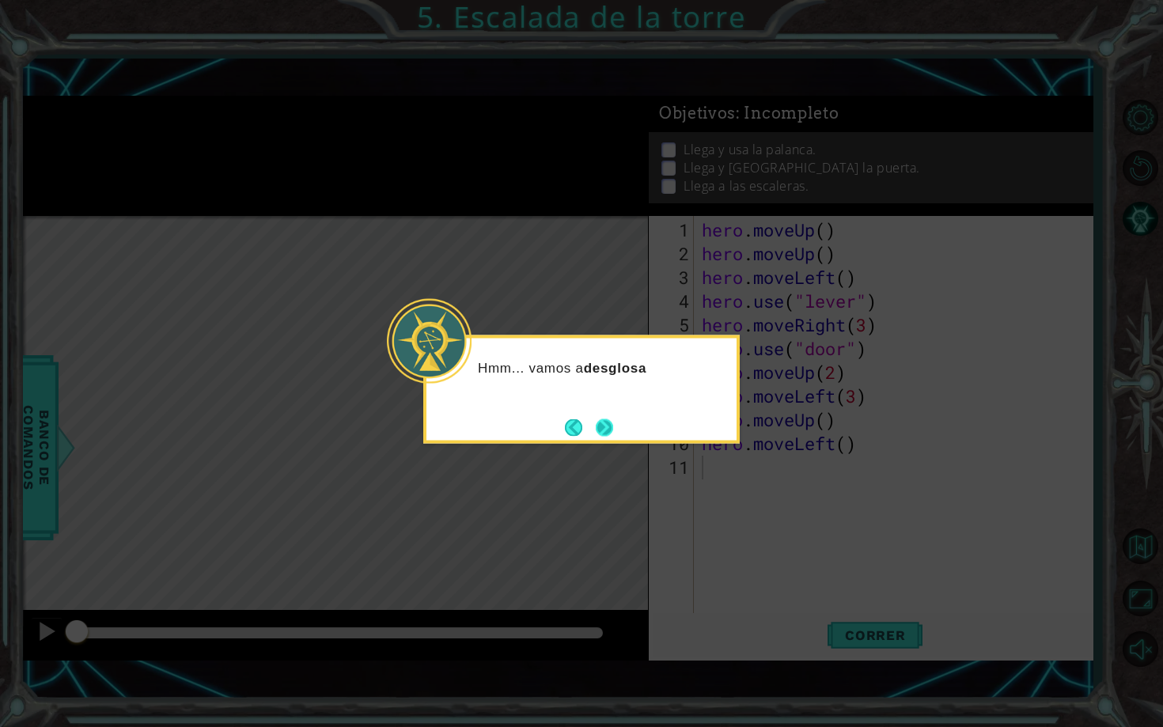
click at [603, 422] on button "Next" at bounding box center [604, 427] width 22 height 22
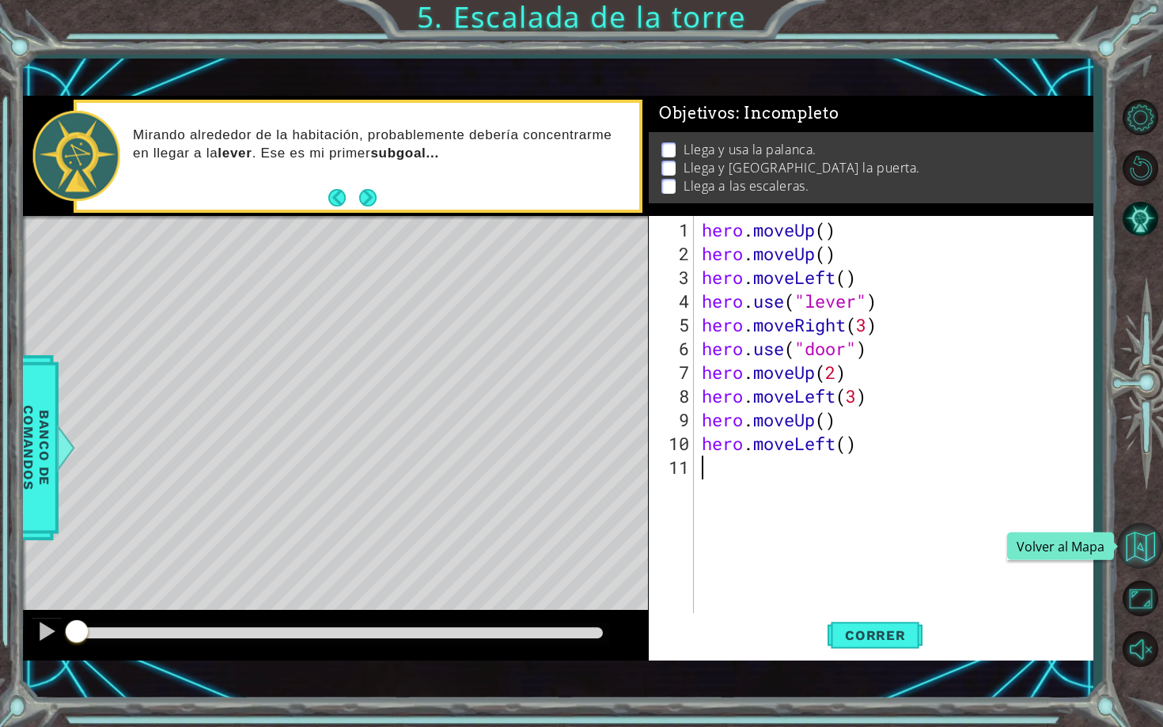
click at [1151, 555] on button "Volver al Mapa" at bounding box center [1140, 546] width 46 height 46
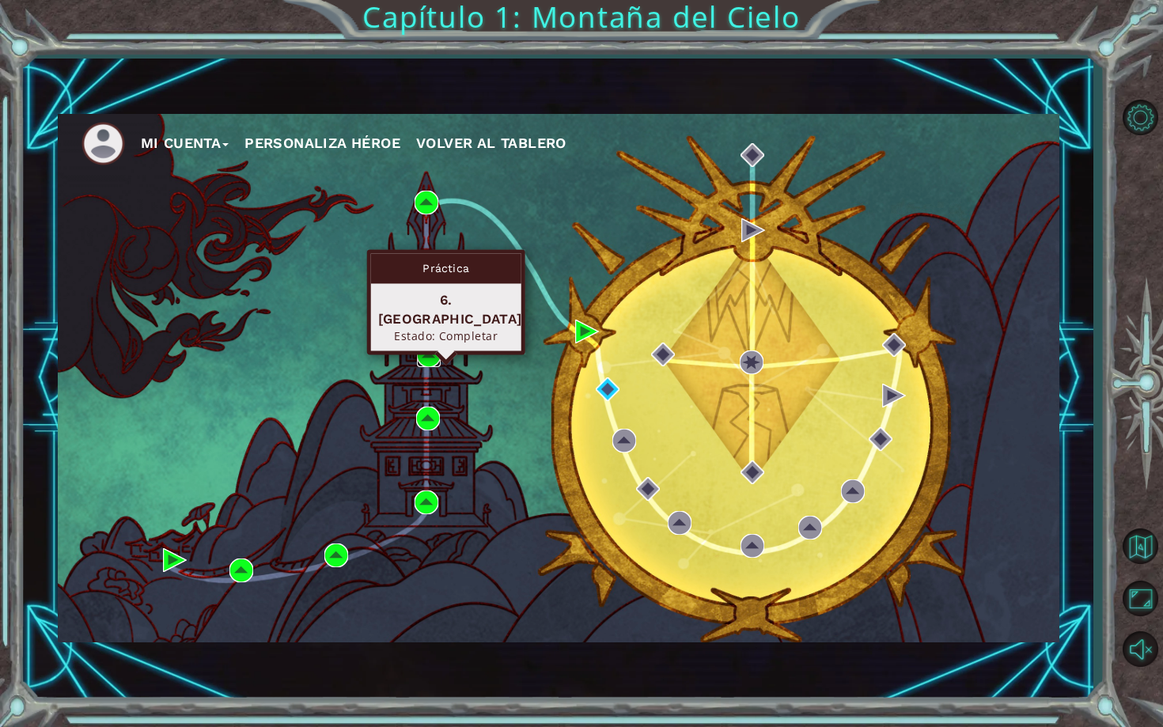
click at [425, 361] on img at bounding box center [429, 355] width 24 height 24
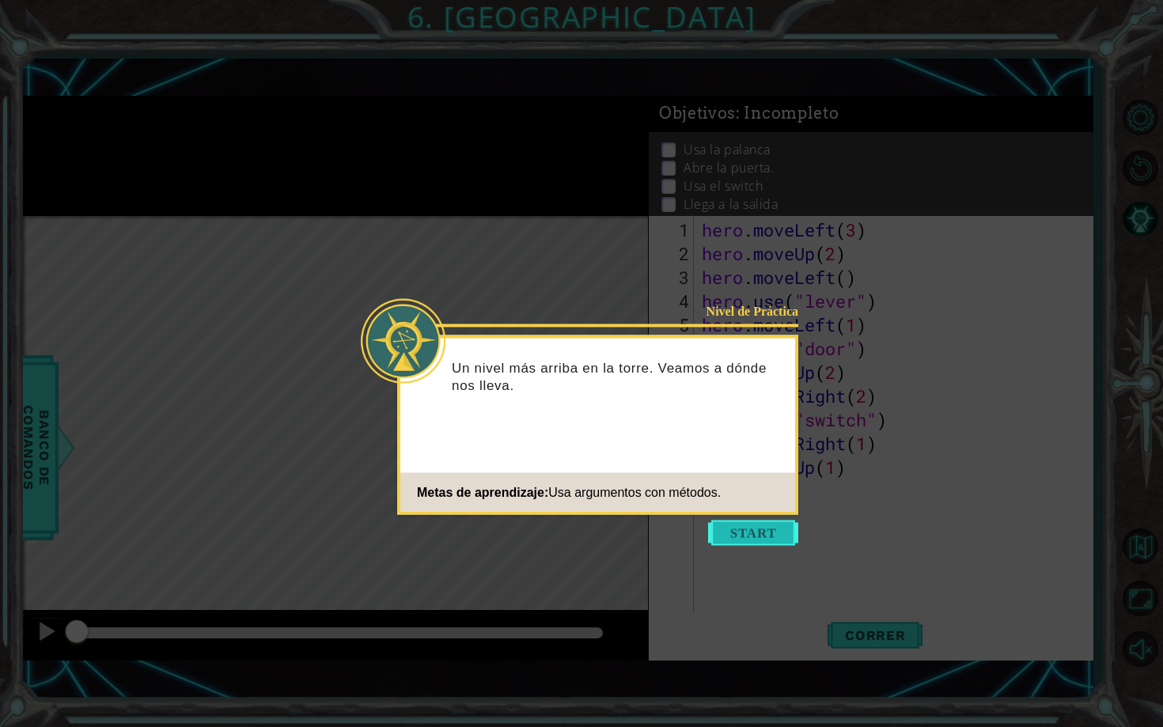
click at [786, 528] on button "Start" at bounding box center [753, 533] width 90 height 25
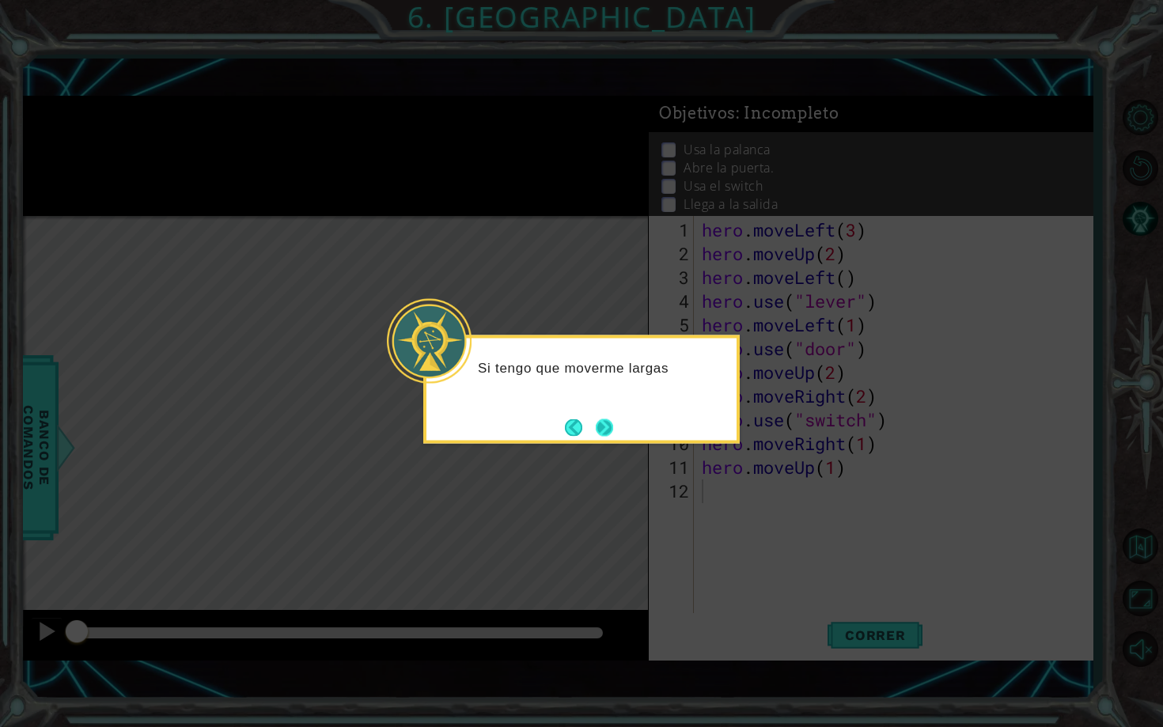
click at [612, 422] on button "Next" at bounding box center [604, 427] width 25 height 25
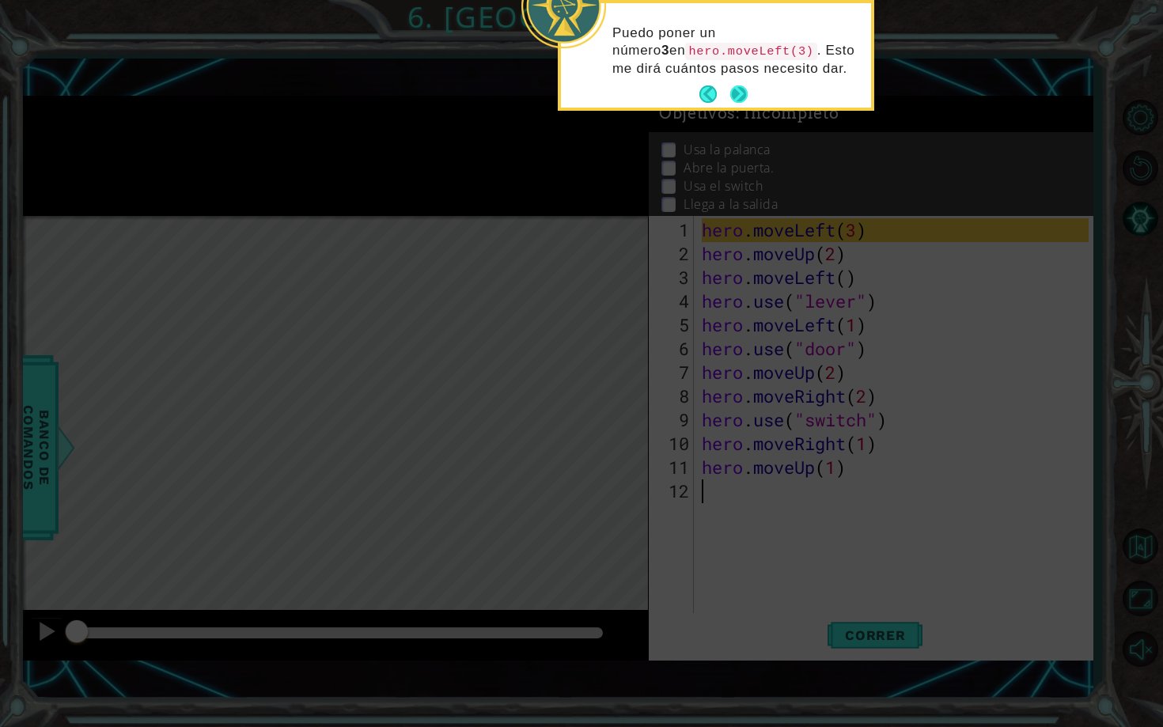
click at [743, 94] on button "Next" at bounding box center [738, 93] width 17 height 17
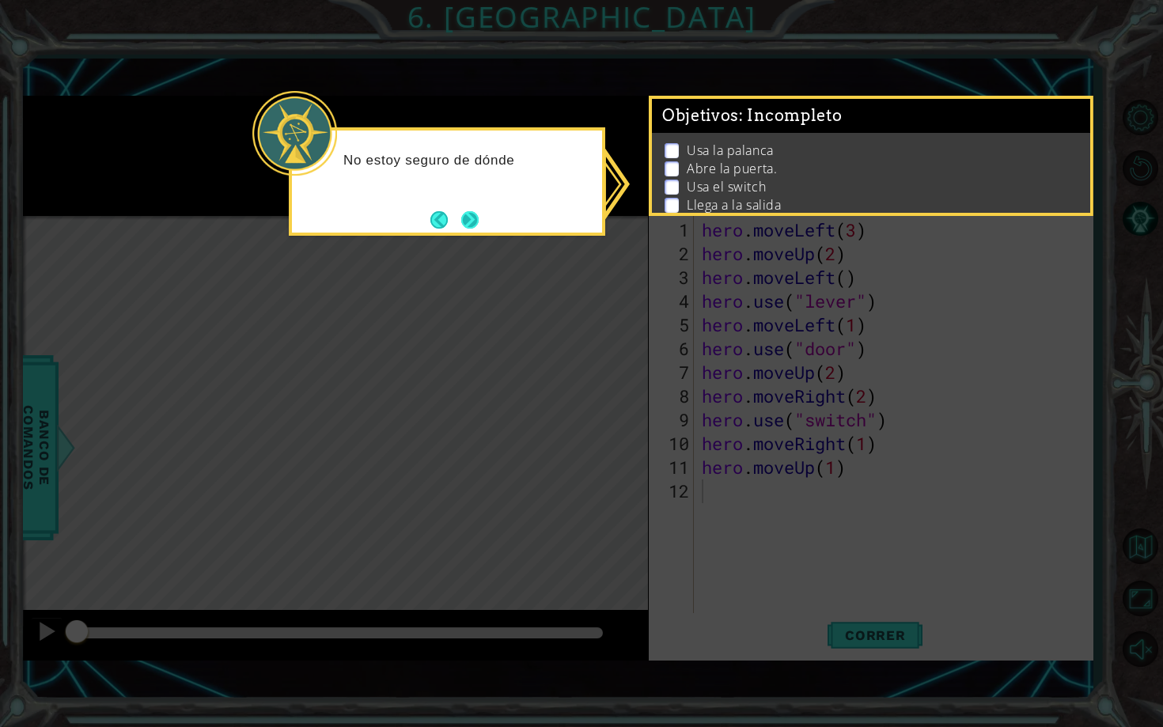
click at [468, 219] on button "Next" at bounding box center [469, 219] width 17 height 17
